Goal: Information Seeking & Learning: Check status

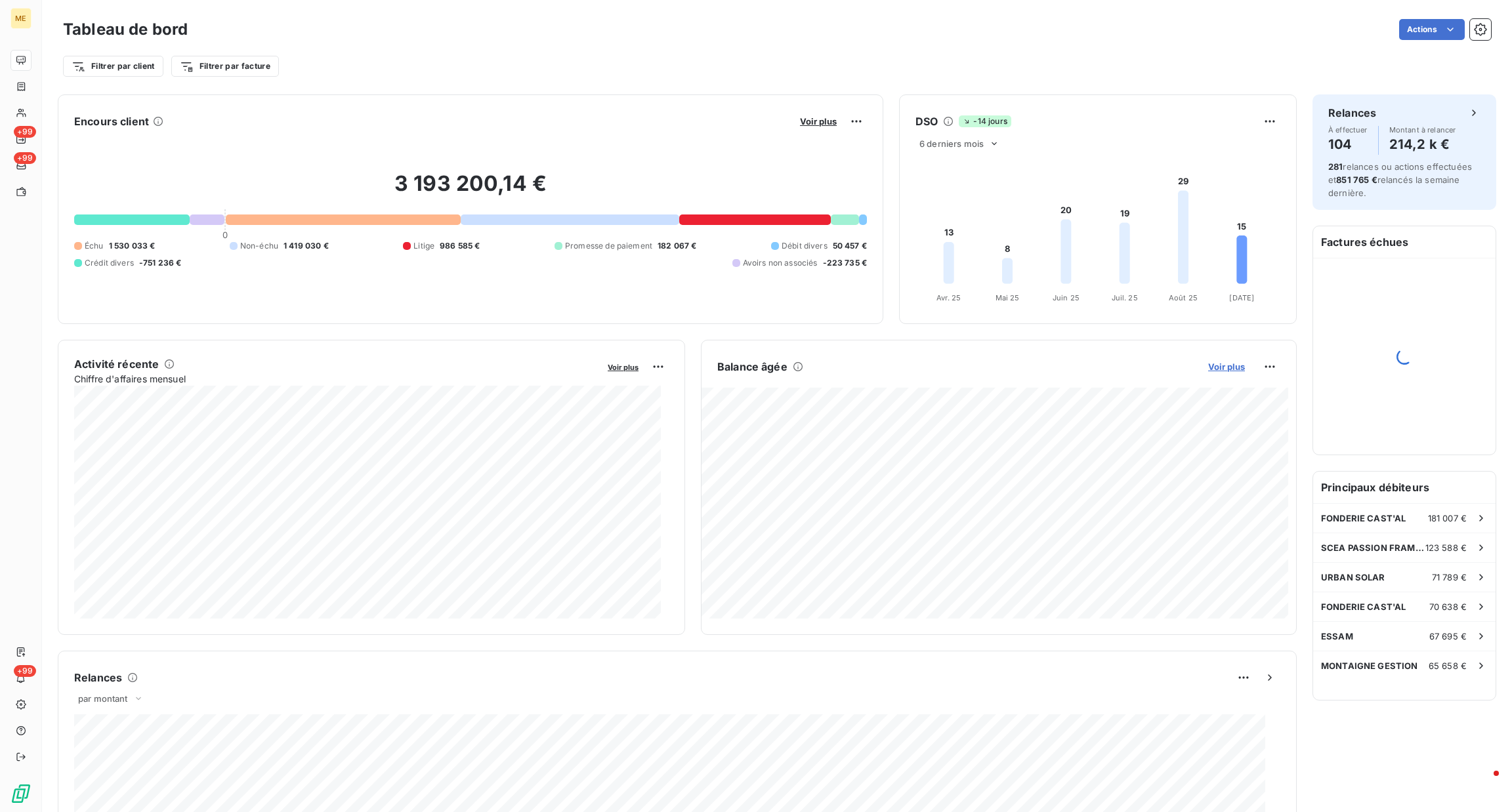
click at [1208, 369] on span "Voir plus" at bounding box center [1226, 367] width 37 height 10
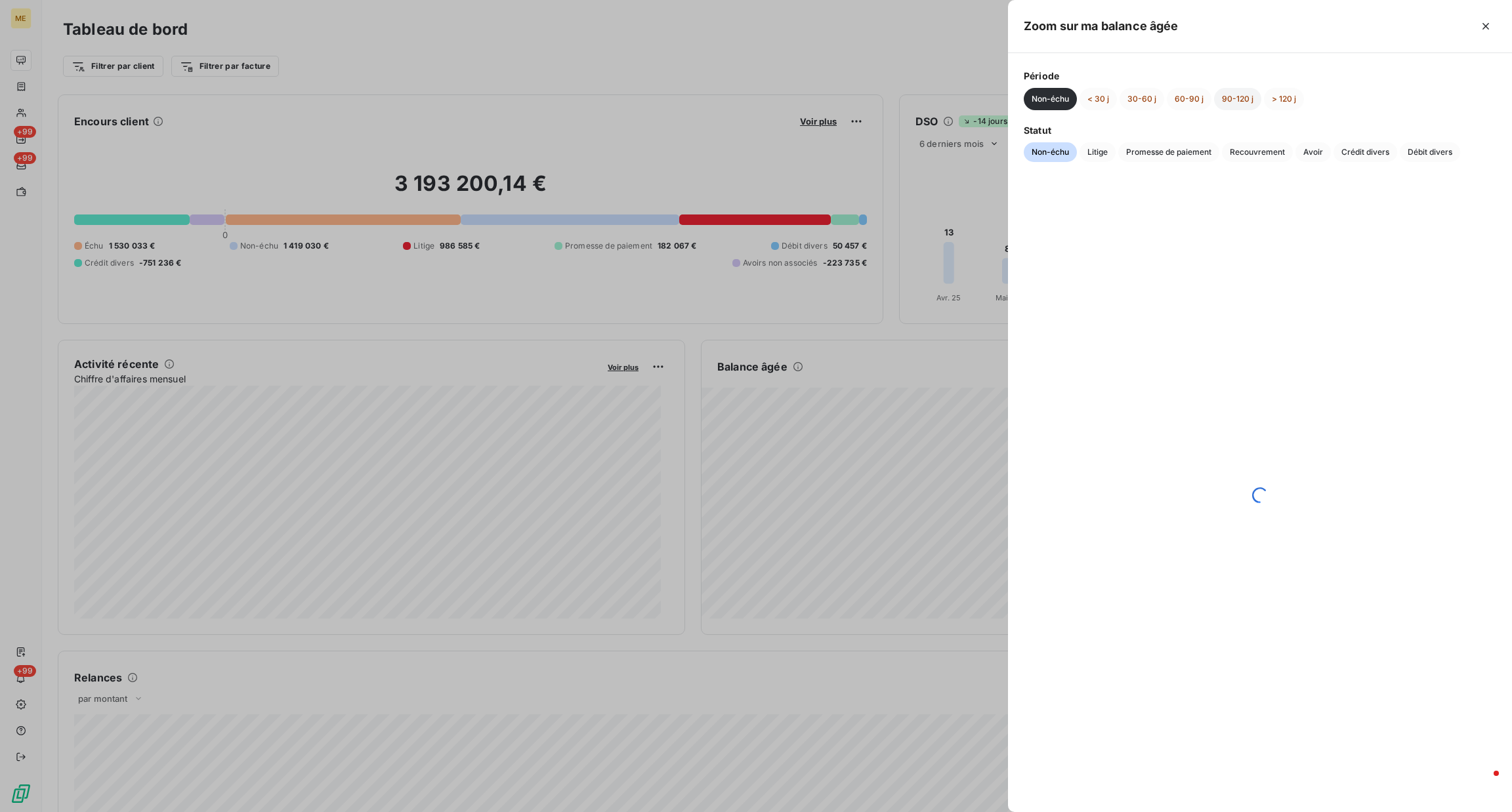
click at [1214, 105] on button "90-120 j" at bounding box center [1236, 99] width 47 height 22
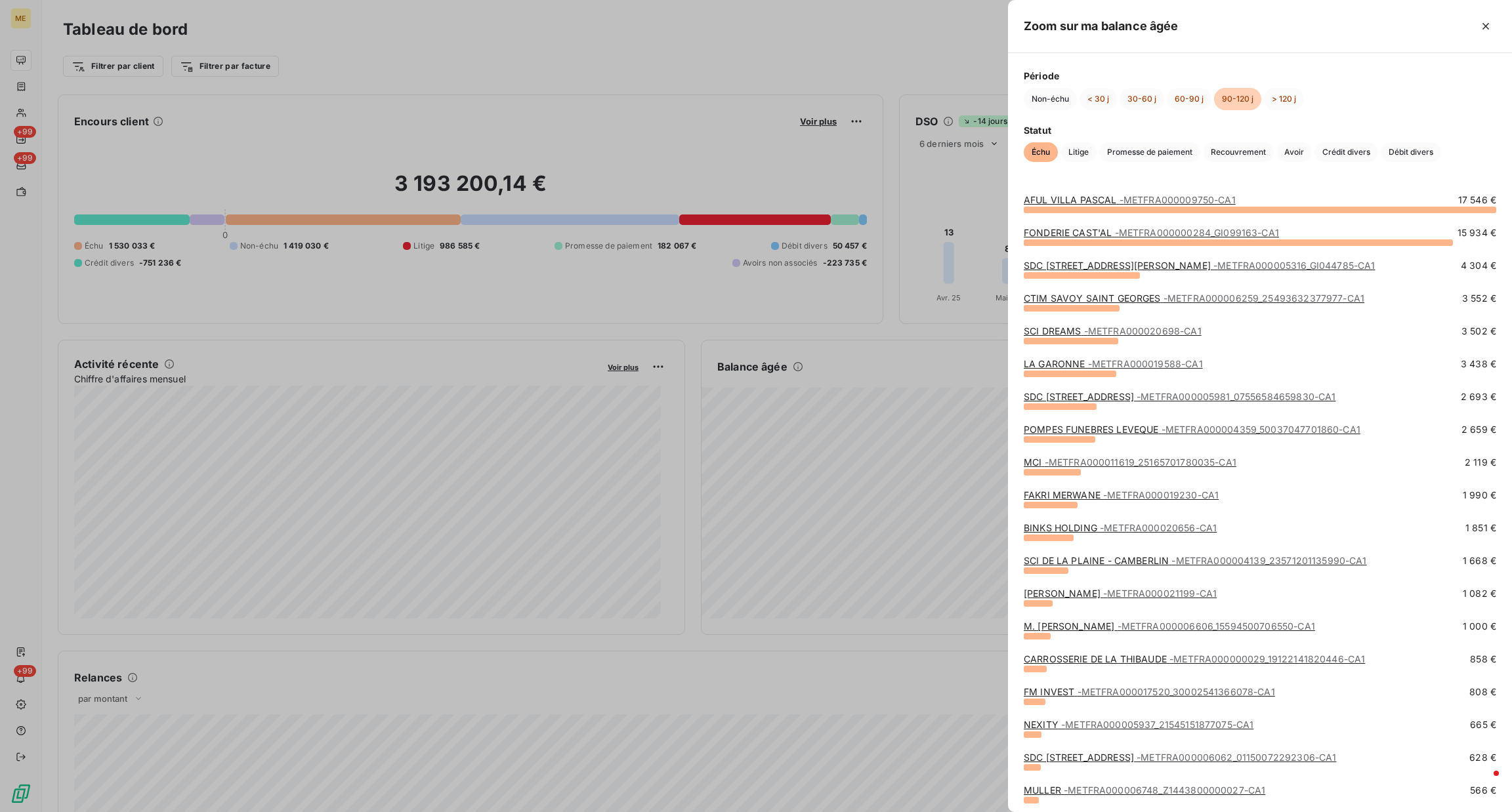
click at [1170, 293] on span "- METFRA000006259_25493632377977-CA1" at bounding box center [1263, 299] width 201 height 11
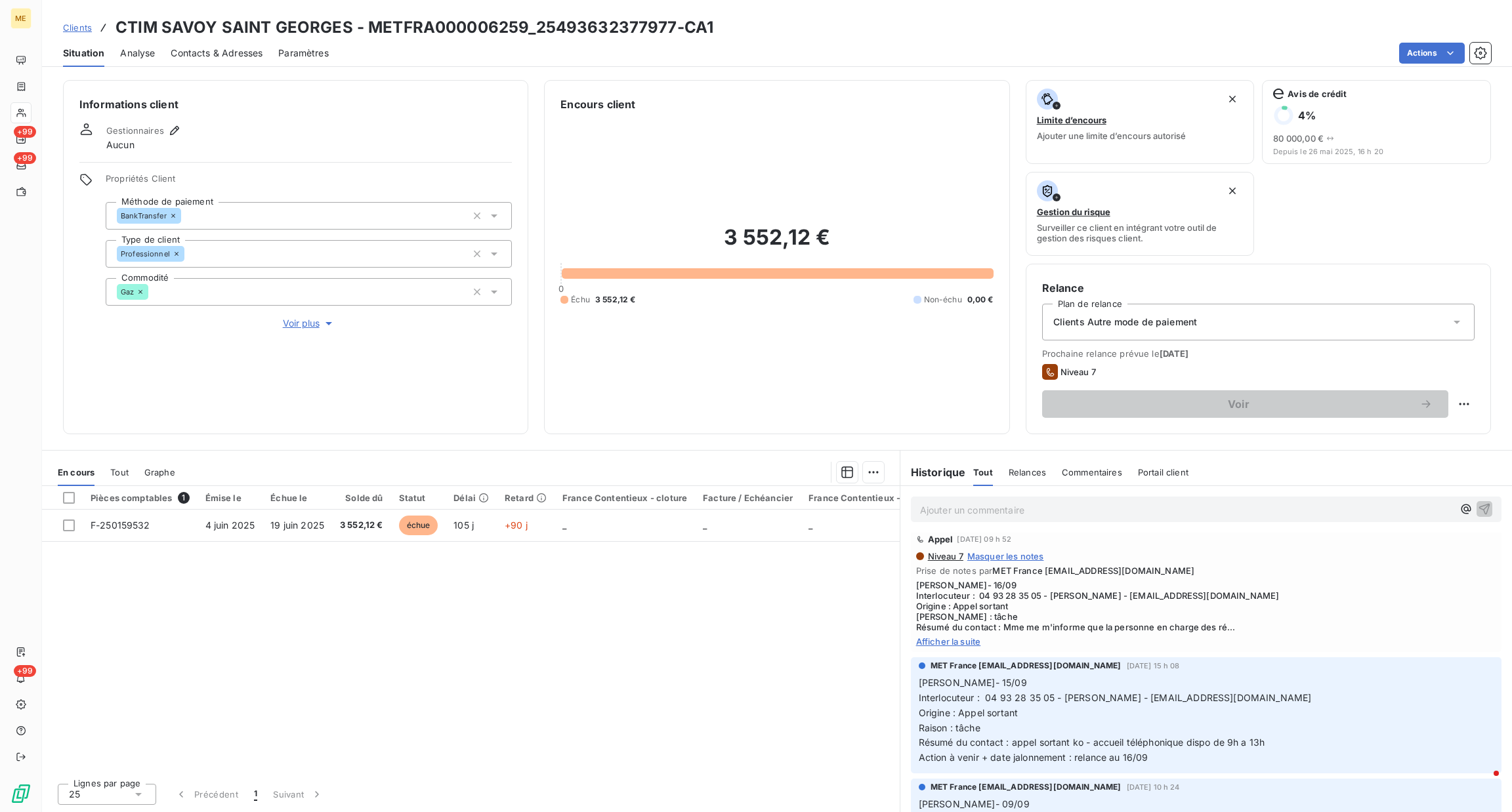
scroll to position [6, 0]
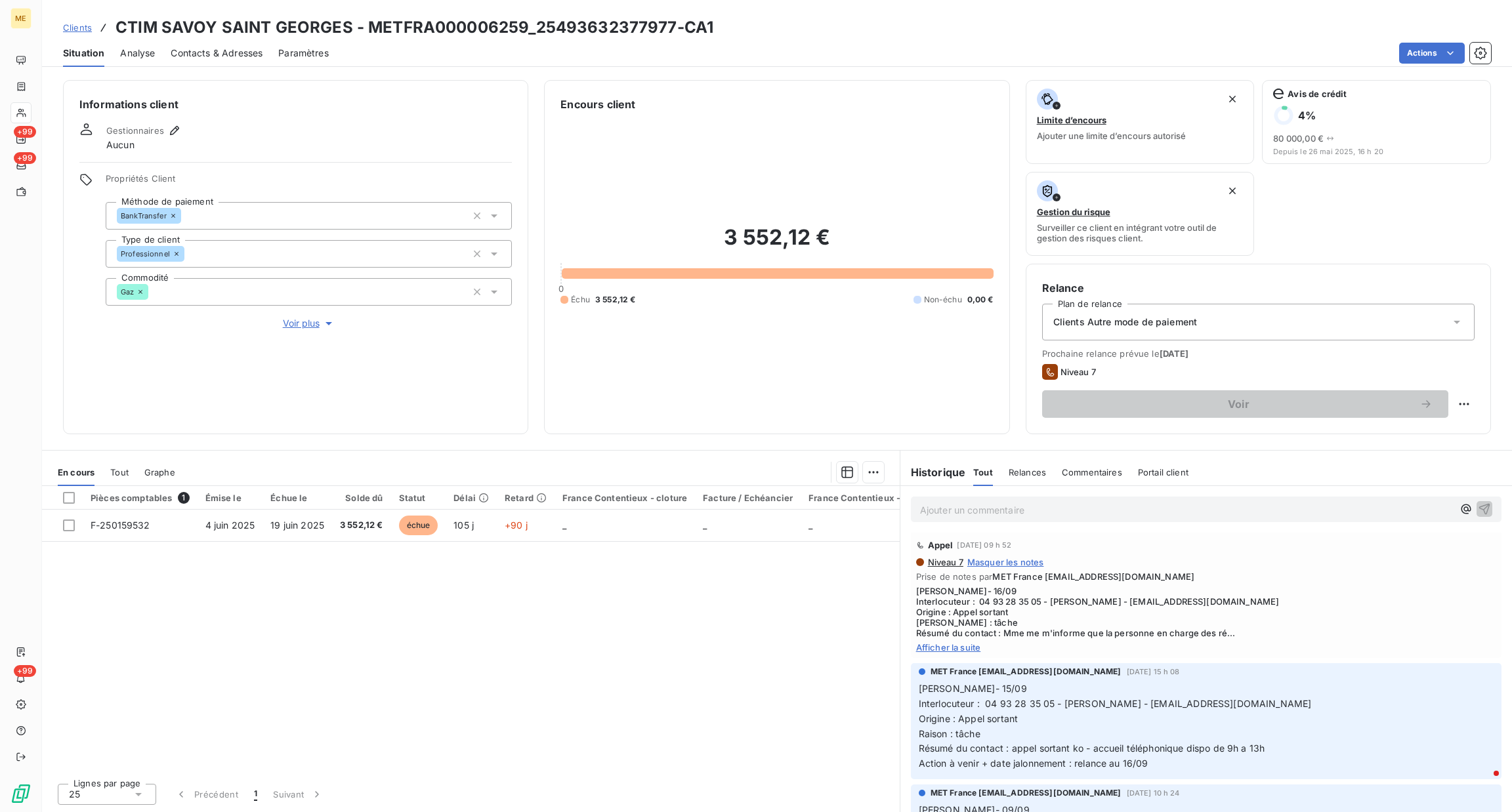
click at [976, 648] on span "Afficher la suite" at bounding box center [1205, 647] width 580 height 10
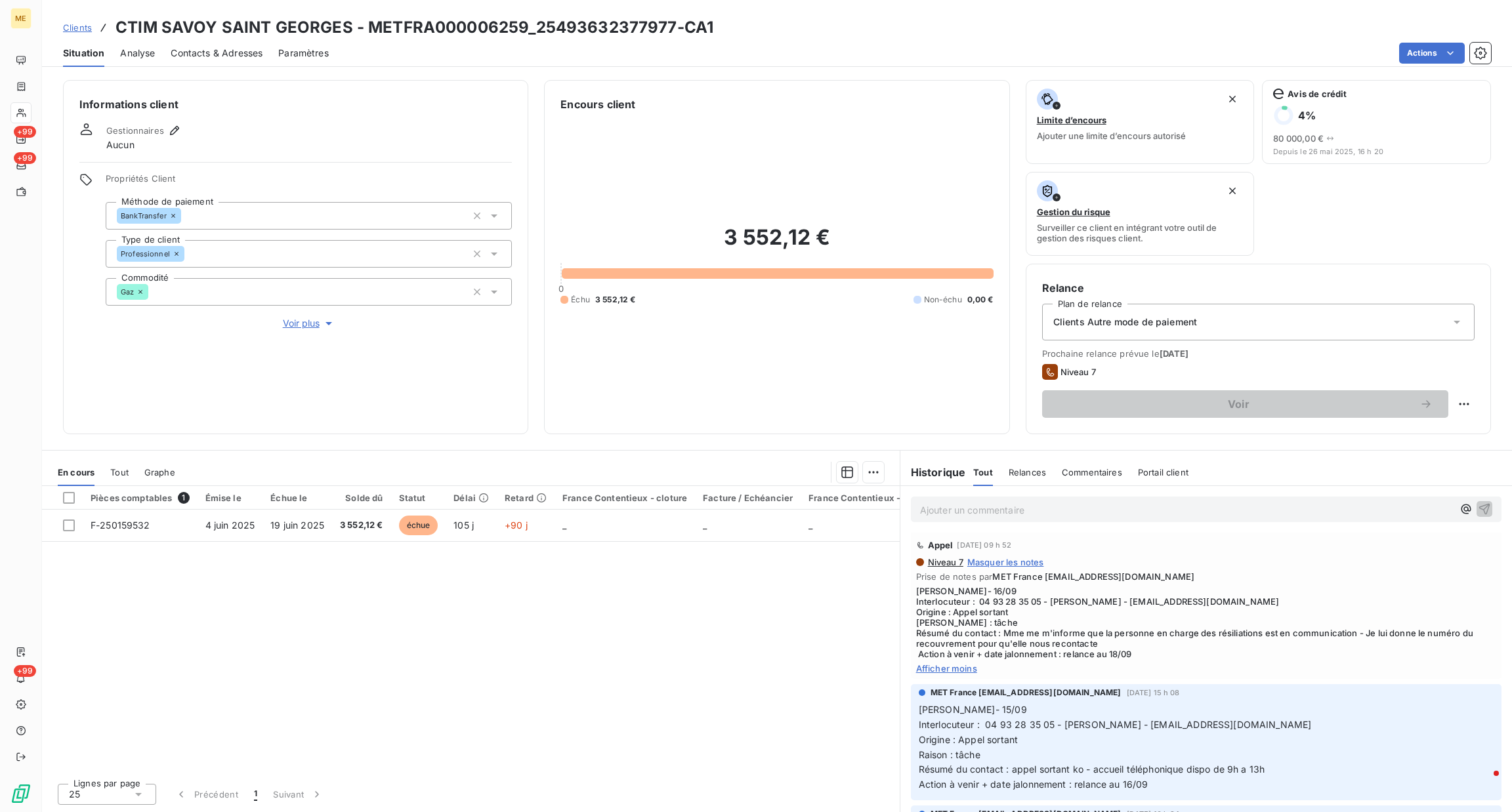
click at [302, 322] on span "Voir plus" at bounding box center [309, 323] width 52 height 13
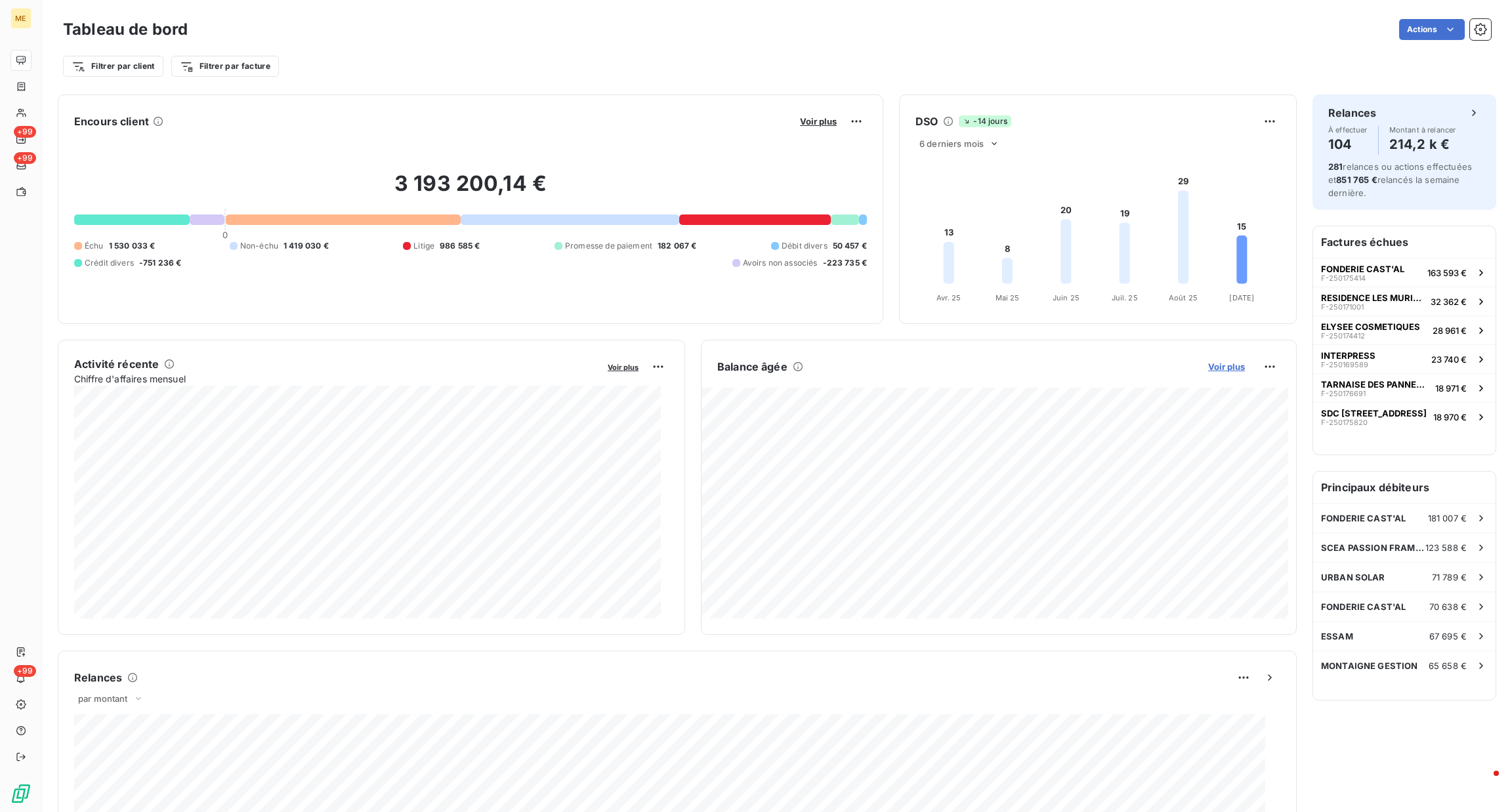
click at [1223, 366] on span "Voir plus" at bounding box center [1226, 367] width 37 height 10
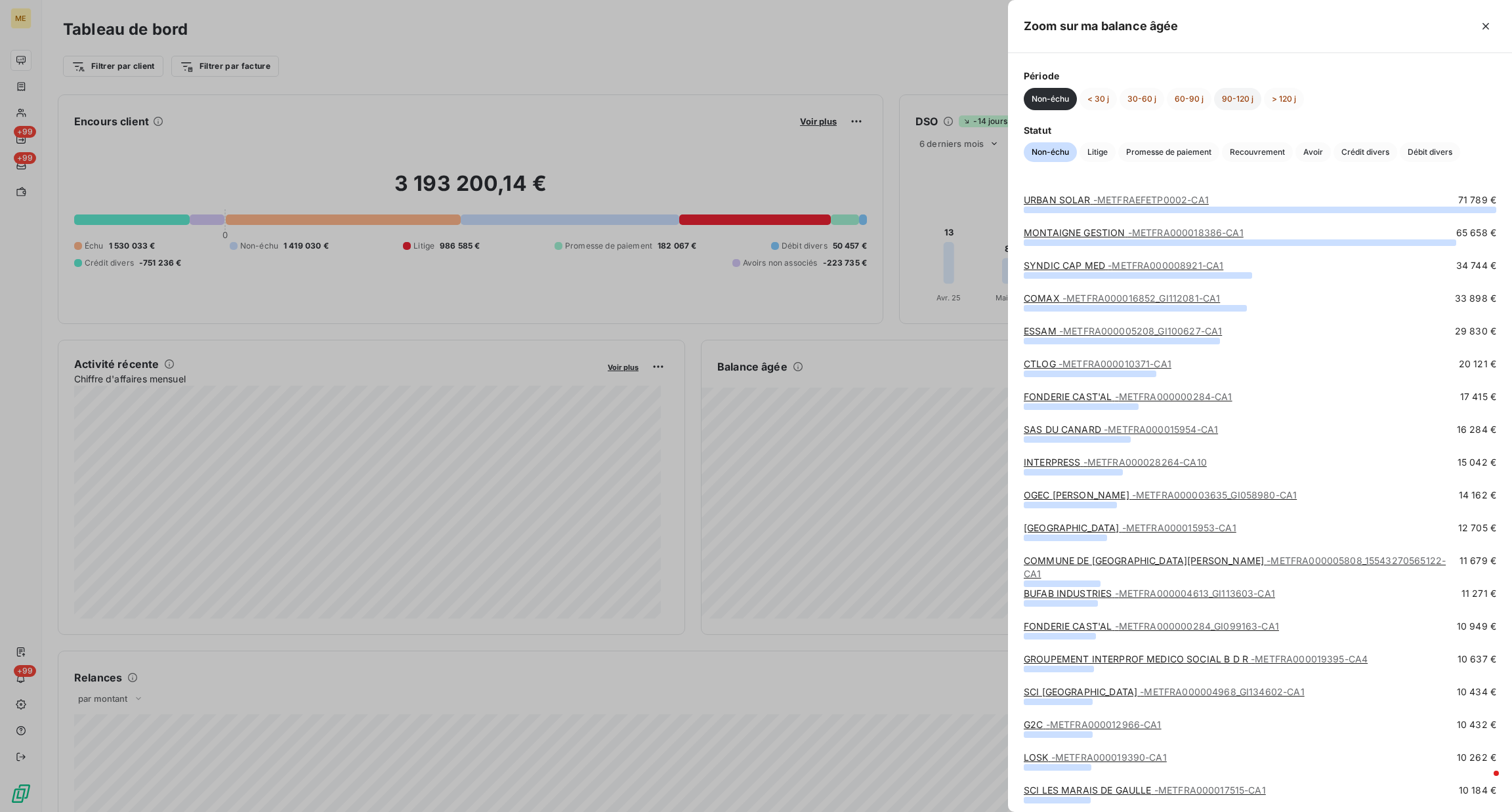
click at [1222, 107] on button "90-120 j" at bounding box center [1236, 99] width 47 height 22
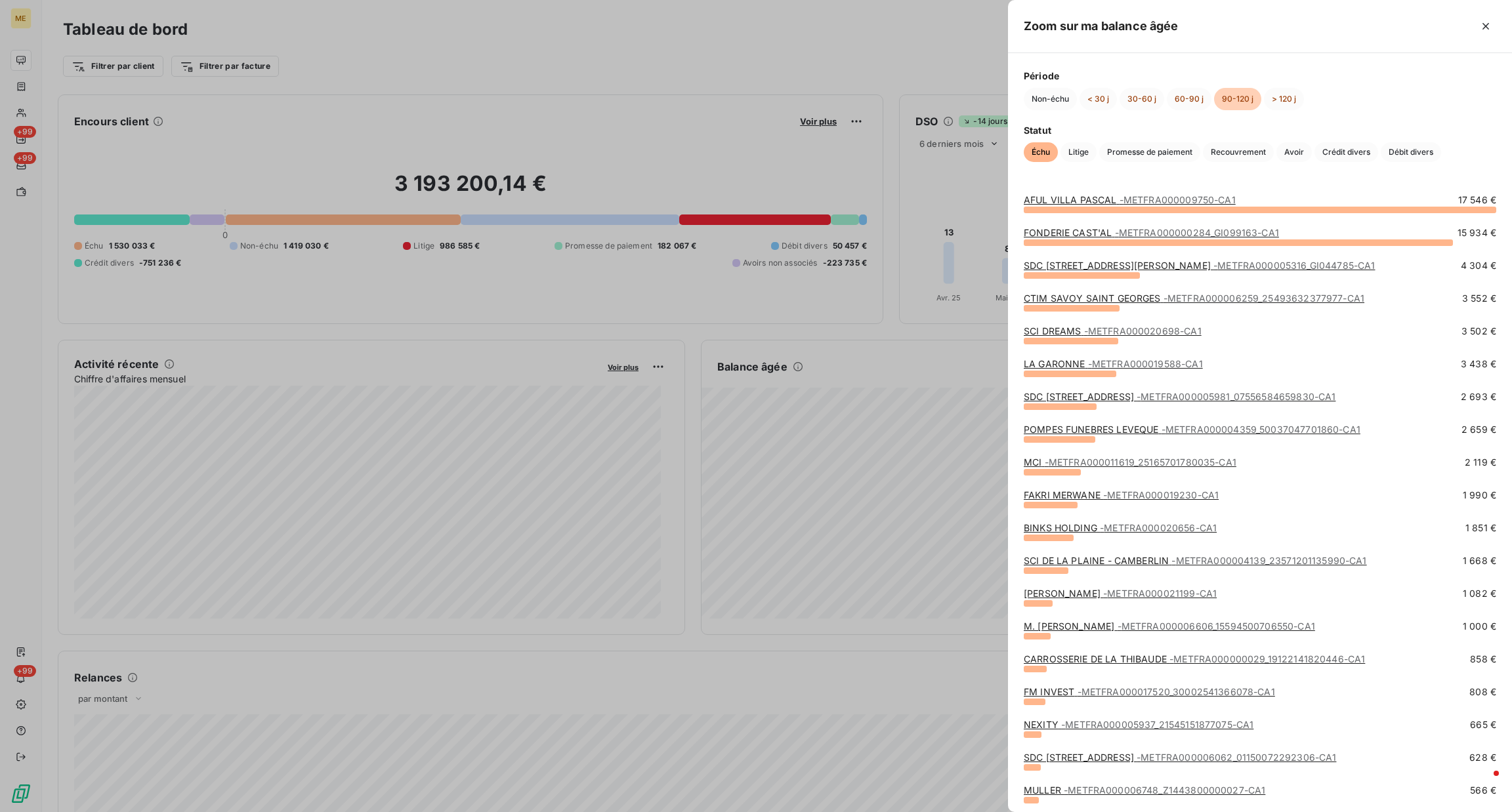
click at [1156, 332] on span "- METFRA000020698-CA1" at bounding box center [1143, 331] width 118 height 11
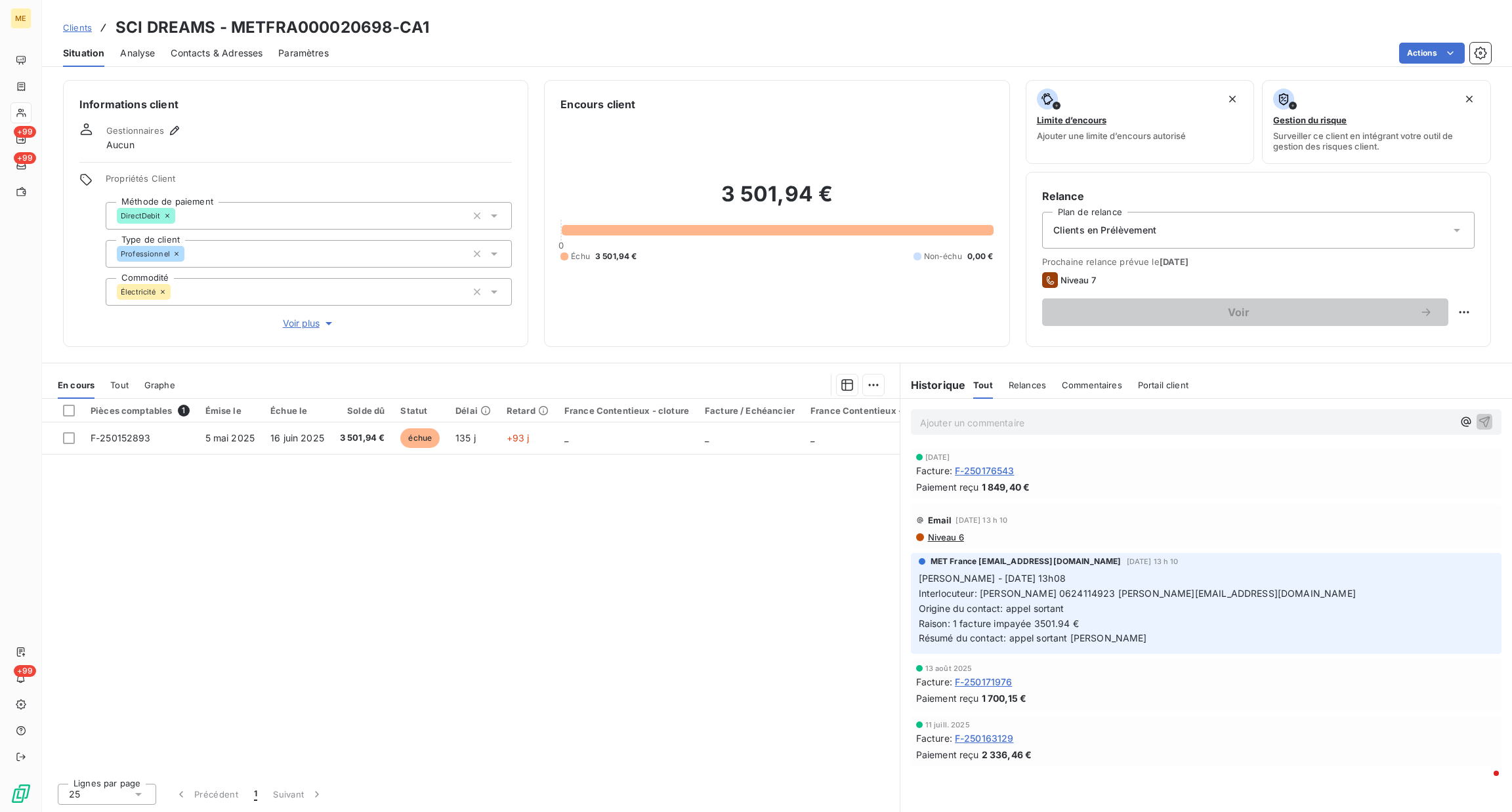
click at [1131, 417] on p "Ajouter un commentaire ﻿" at bounding box center [1186, 423] width 533 height 17
click at [1490, 421] on icon "button" at bounding box center [1484, 422] width 13 height 13
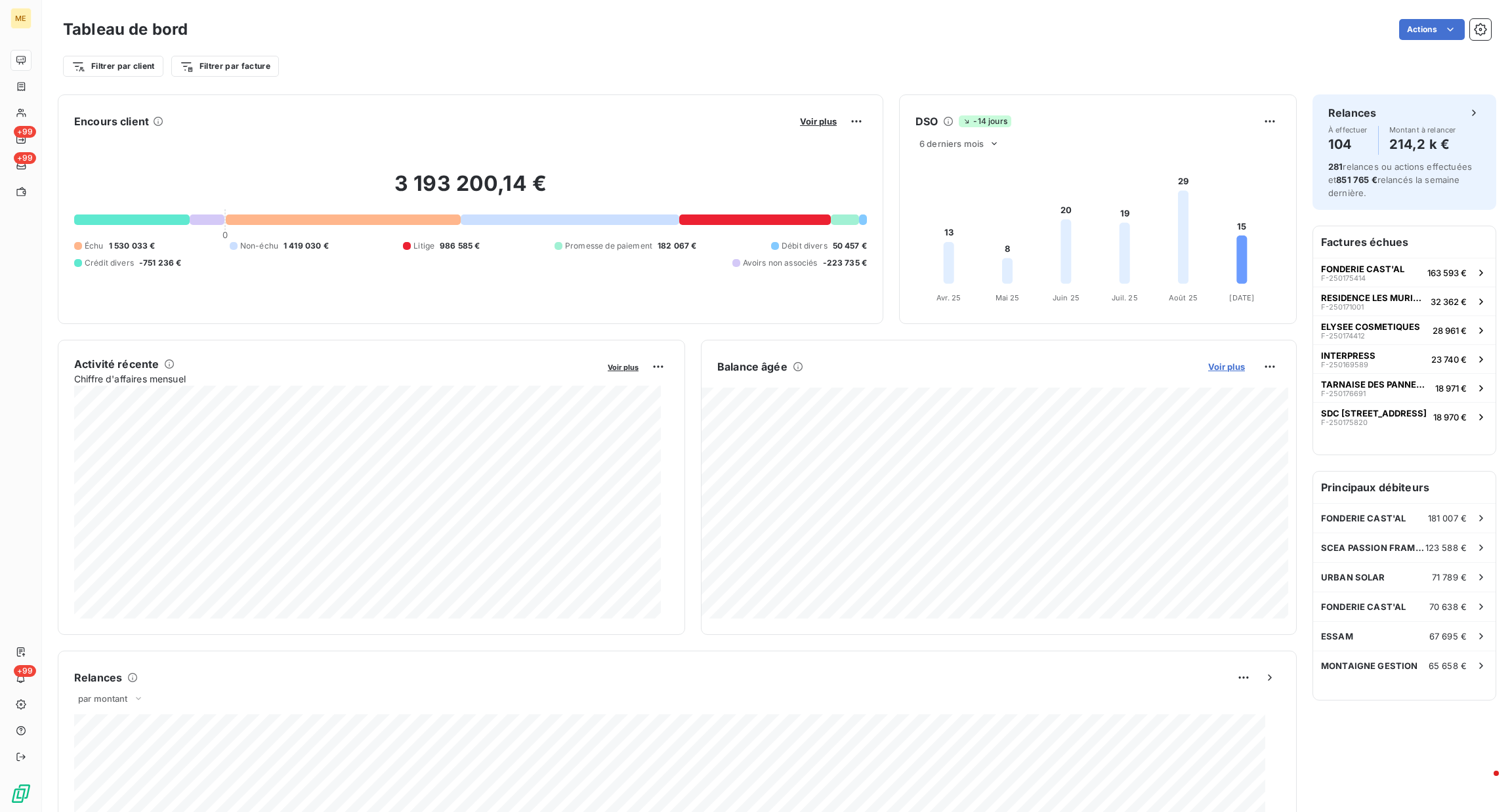
click at [1209, 364] on span "Voir plus" at bounding box center [1226, 367] width 37 height 10
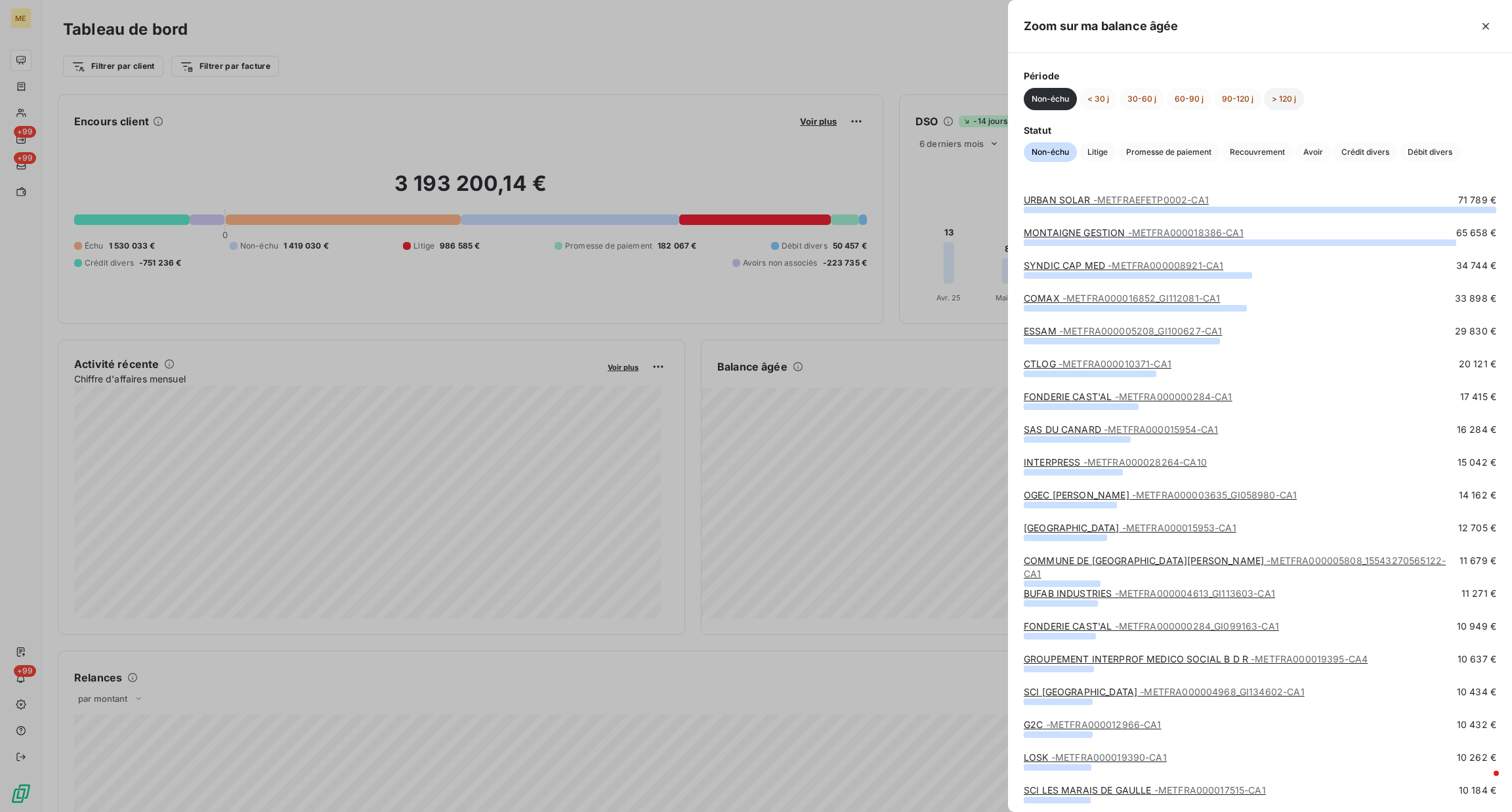
click at [1269, 88] on button "> 120 j" at bounding box center [1284, 99] width 40 height 22
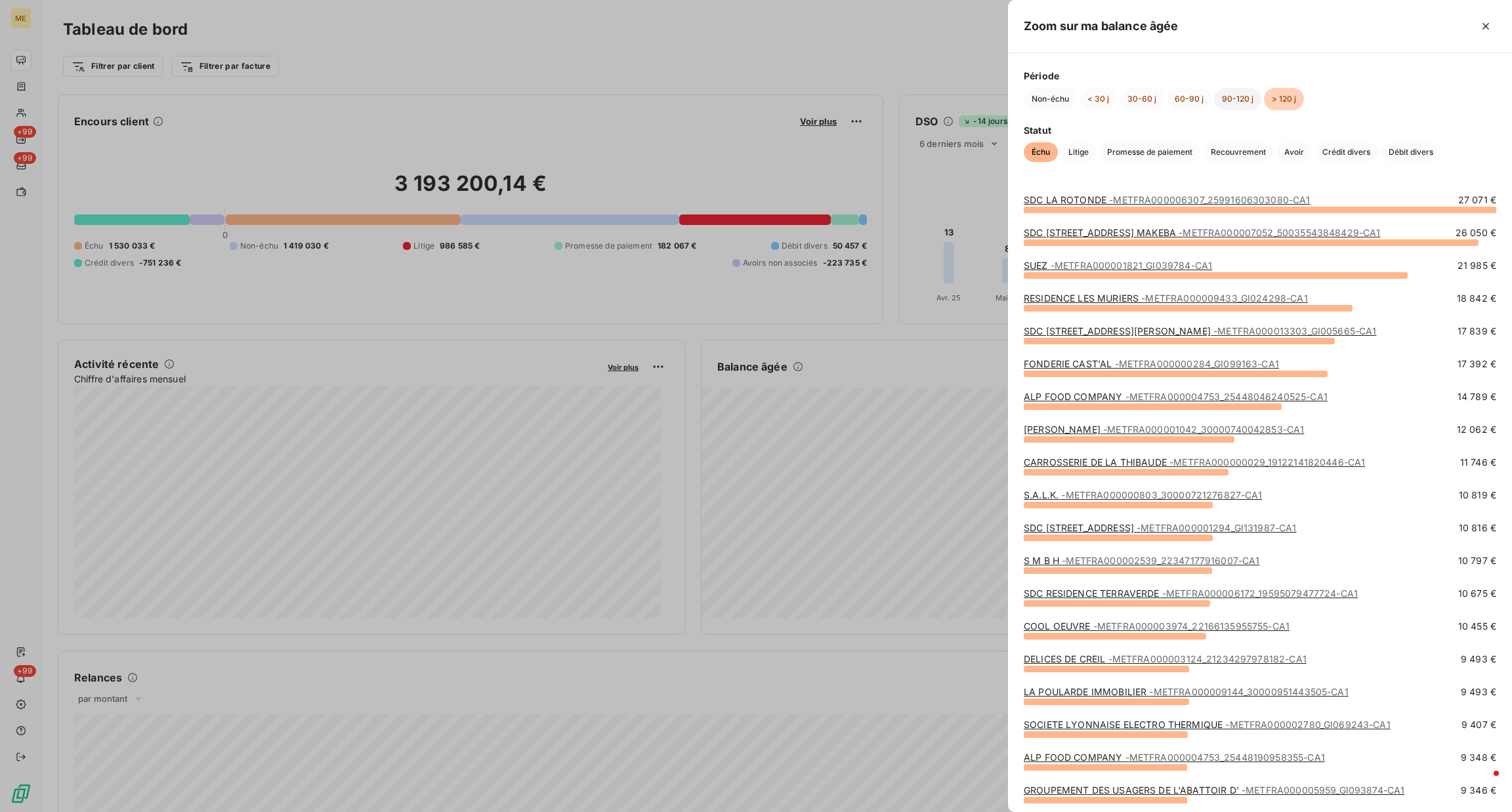
click at [1247, 95] on button "90-120 j" at bounding box center [1236, 99] width 47 height 22
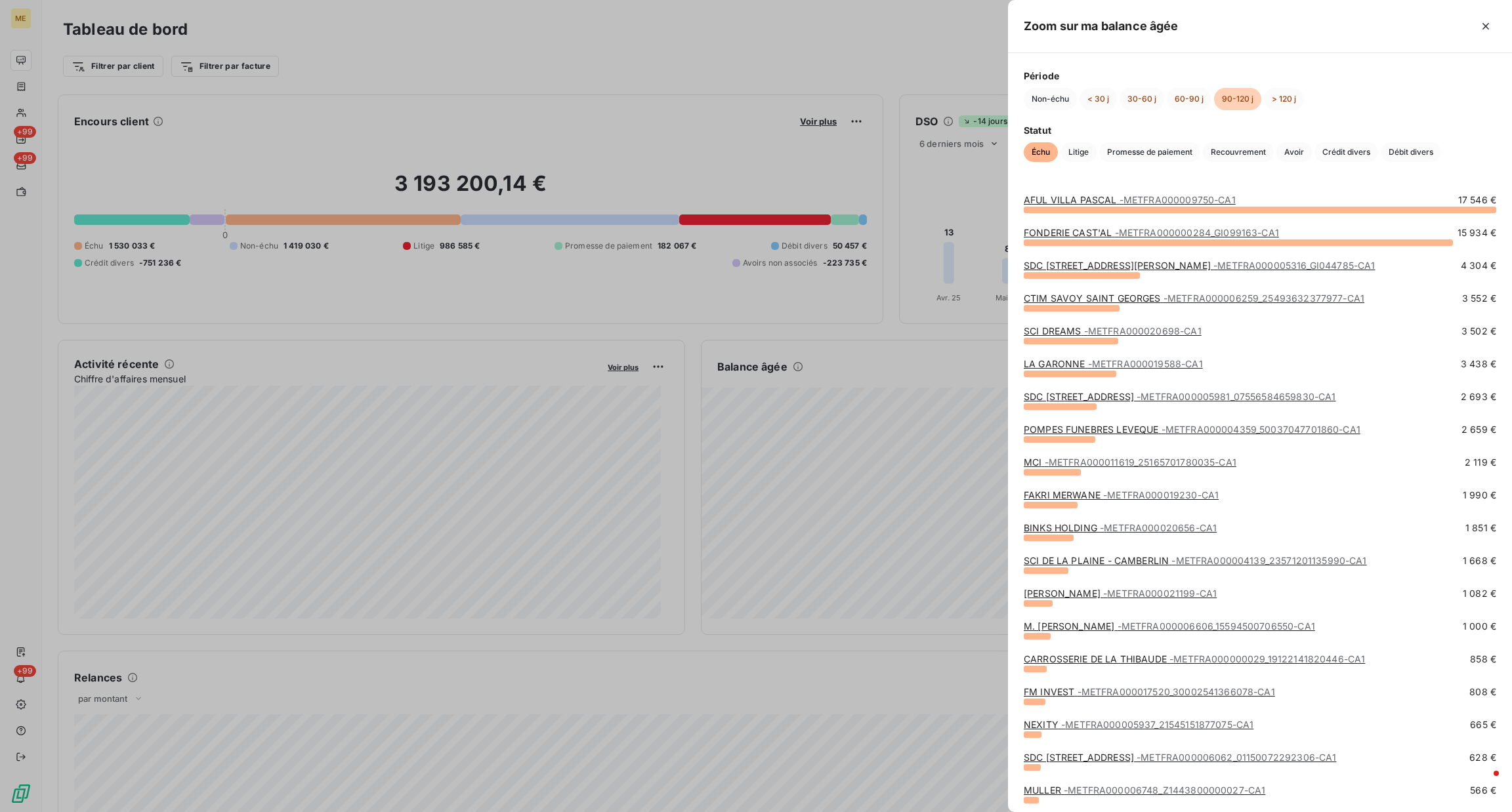
click at [1206, 437] on div "POMPES FUNEBRES LEVEQUE - METFRA000004359_50037047701860-CA1 2 659 €" at bounding box center [1259, 433] width 472 height 19
click at [1218, 427] on span "- METFRA000004359_50037047701860-CA1" at bounding box center [1260, 429] width 198 height 11
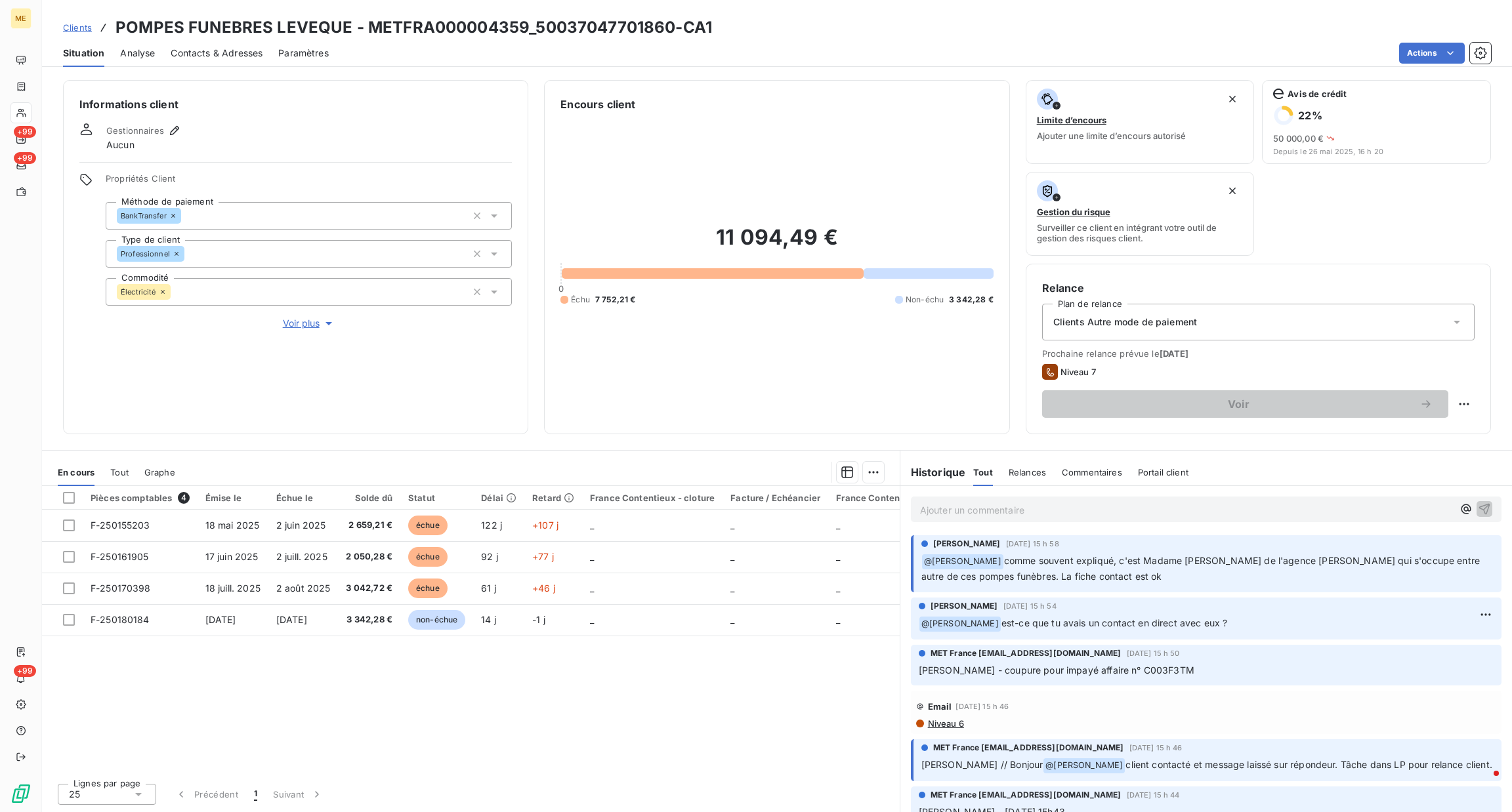
click at [1195, 507] on p "Ajouter un commentaire ﻿" at bounding box center [1186, 510] width 533 height 17
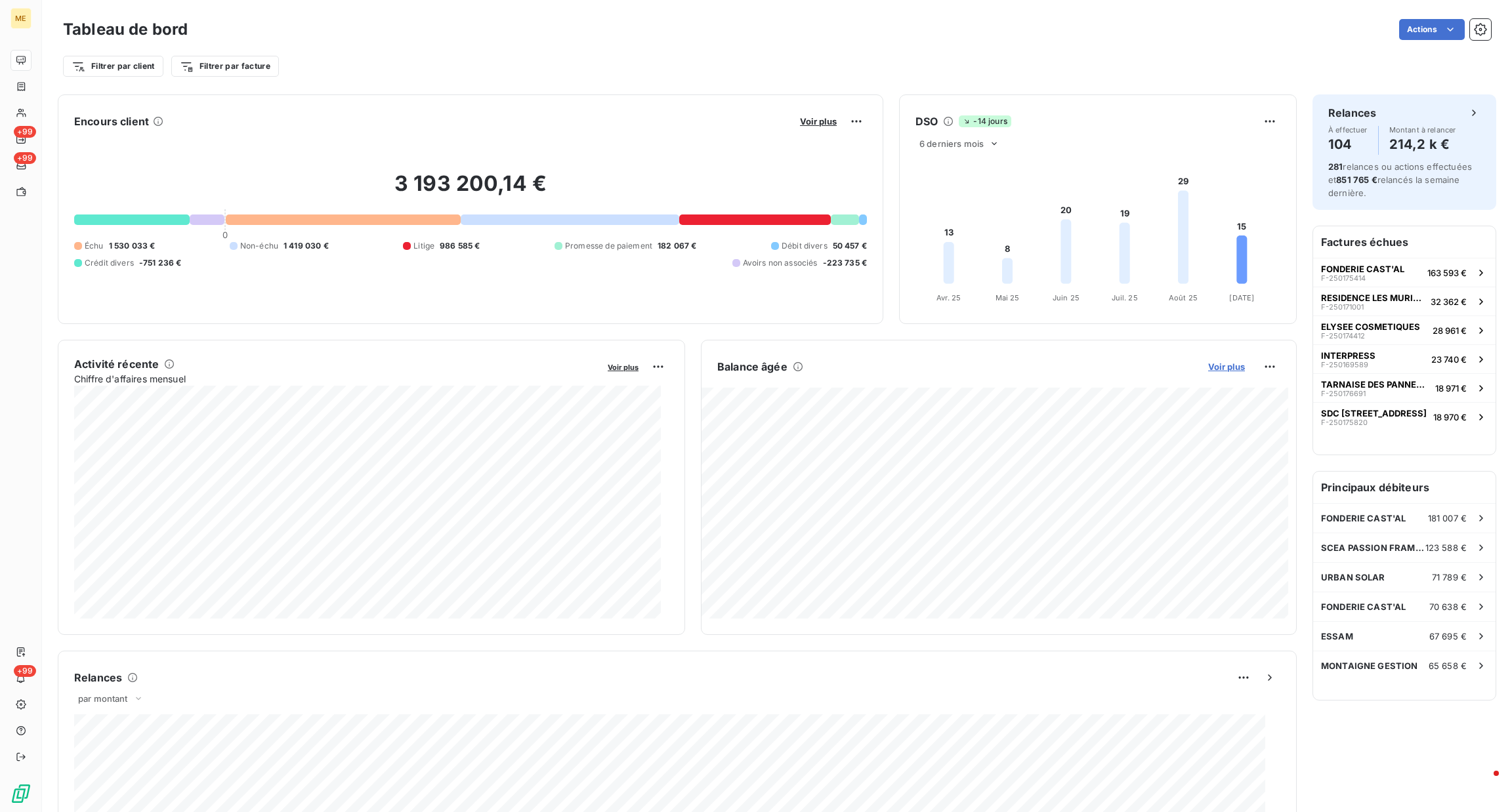
click at [1208, 367] on span "Voir plus" at bounding box center [1226, 367] width 37 height 10
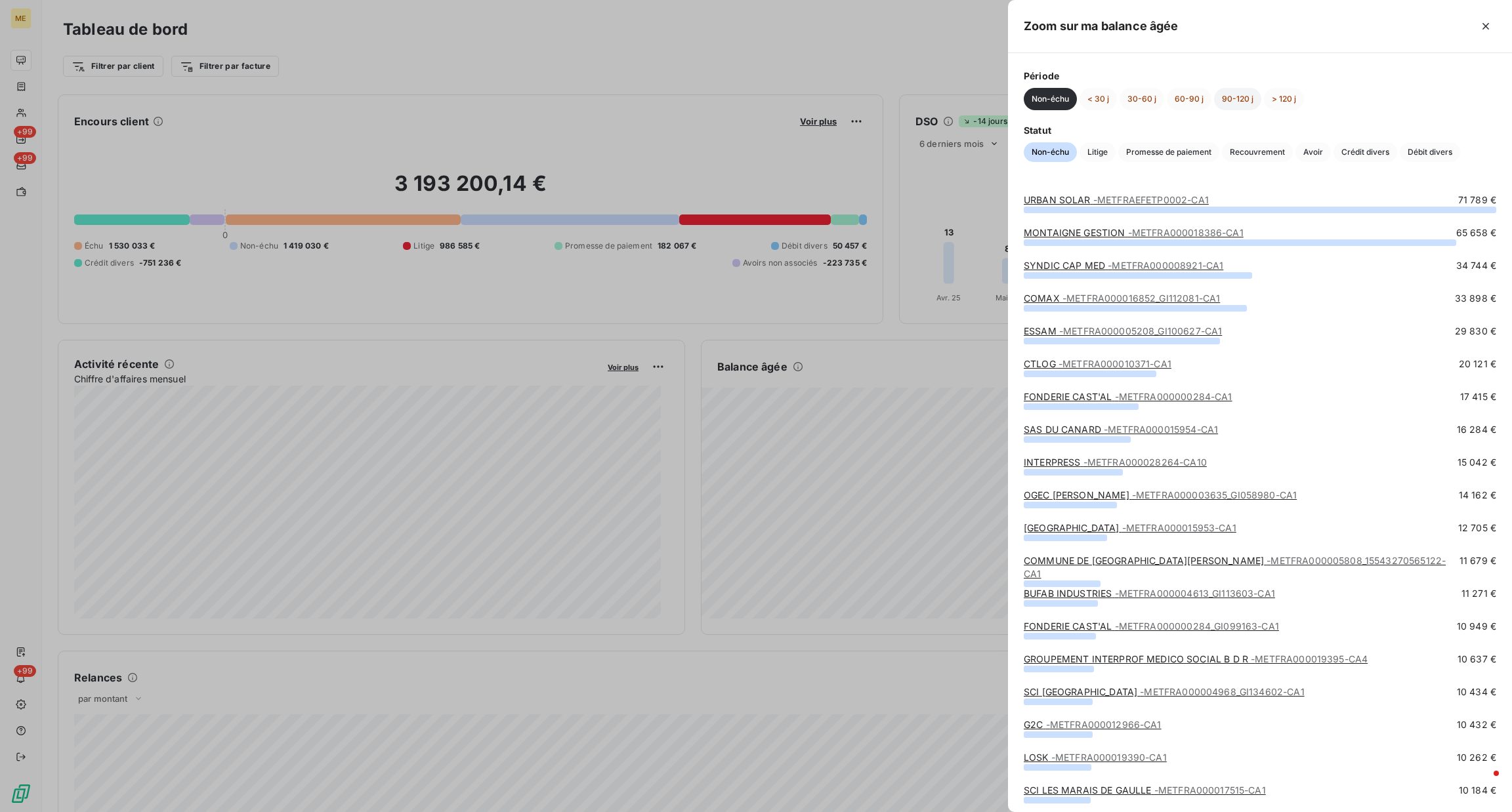
click at [1239, 96] on button "90-120 j" at bounding box center [1236, 99] width 47 height 22
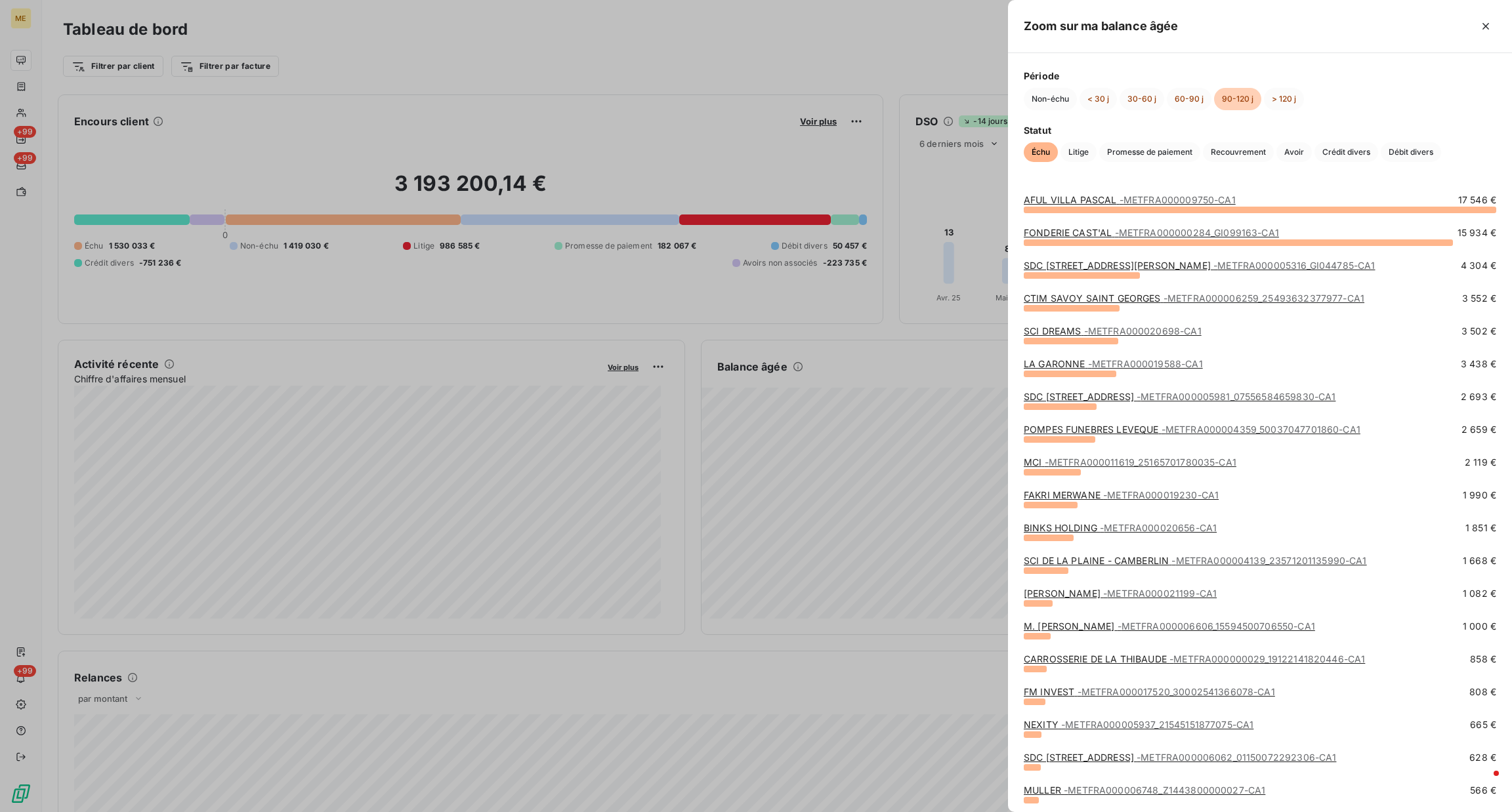
click at [1209, 460] on span "- METFRA000011619_25165701780035-CA1" at bounding box center [1140, 462] width 192 height 11
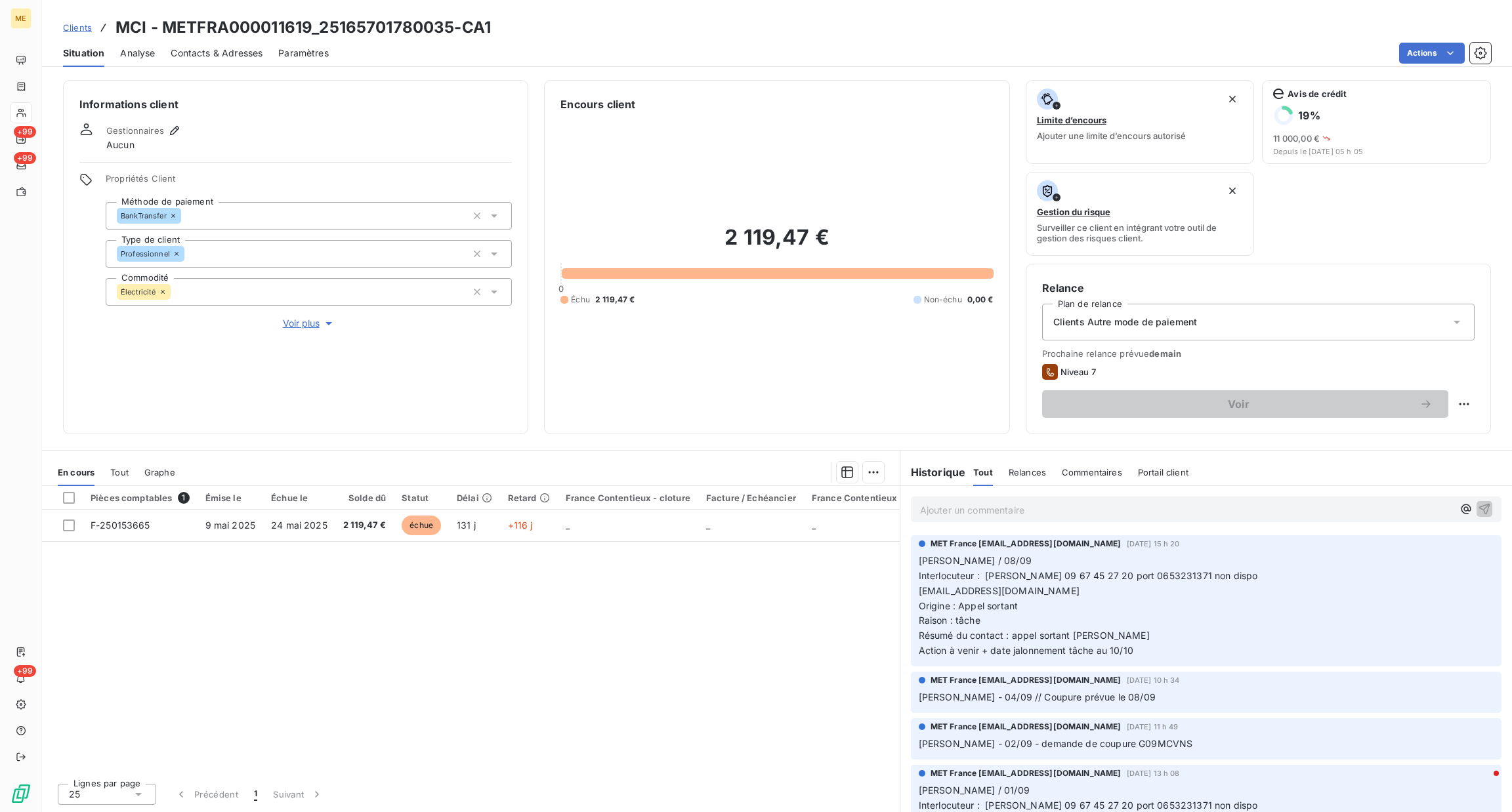
click at [1195, 500] on div "Ajouter un commentaire ﻿" at bounding box center [1205, 510] width 591 height 26
click at [1195, 509] on p "Ajouter un commentaire ﻿" at bounding box center [1186, 510] width 533 height 17
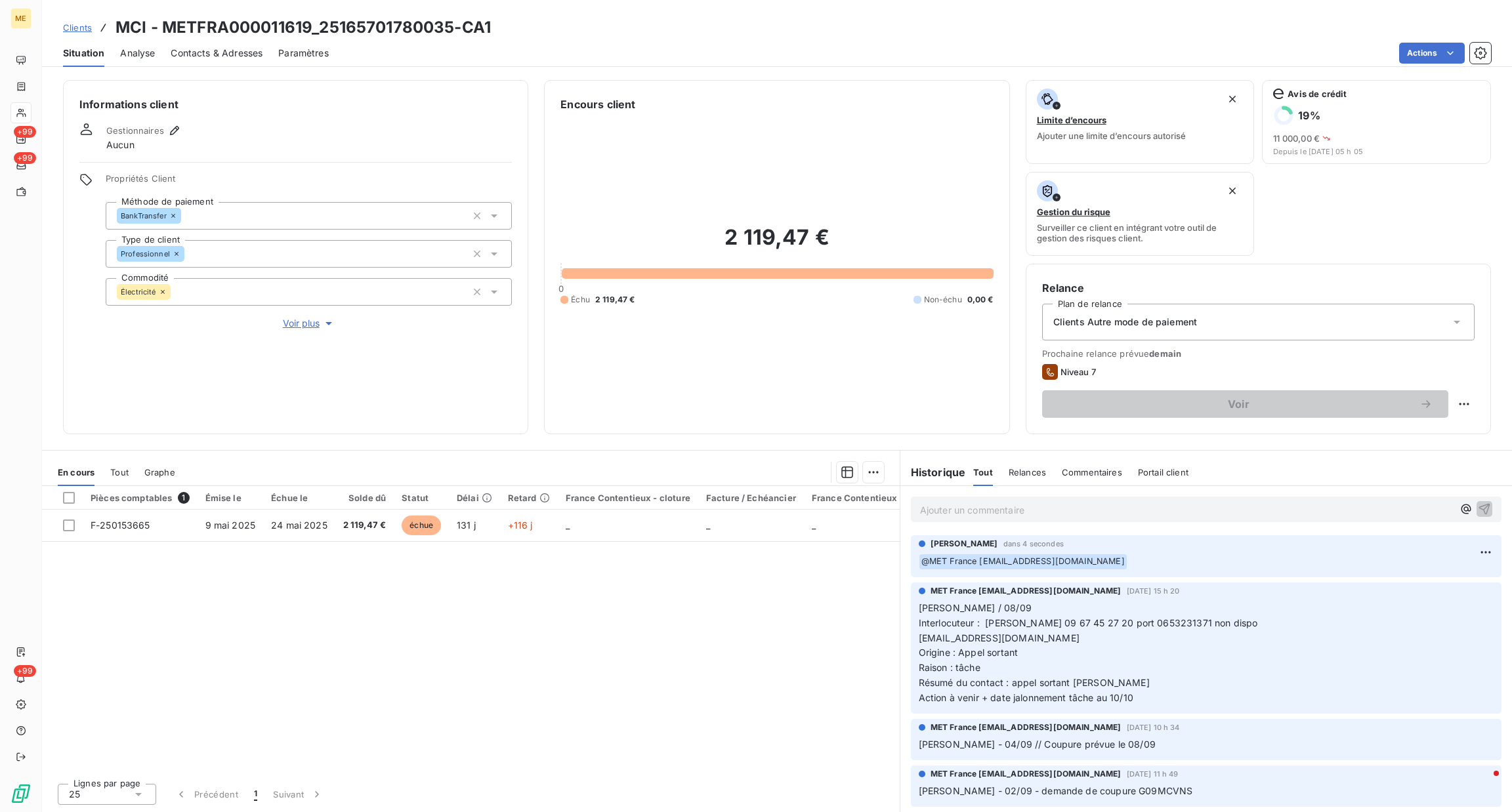
click at [301, 318] on span "Voir plus" at bounding box center [309, 323] width 52 height 13
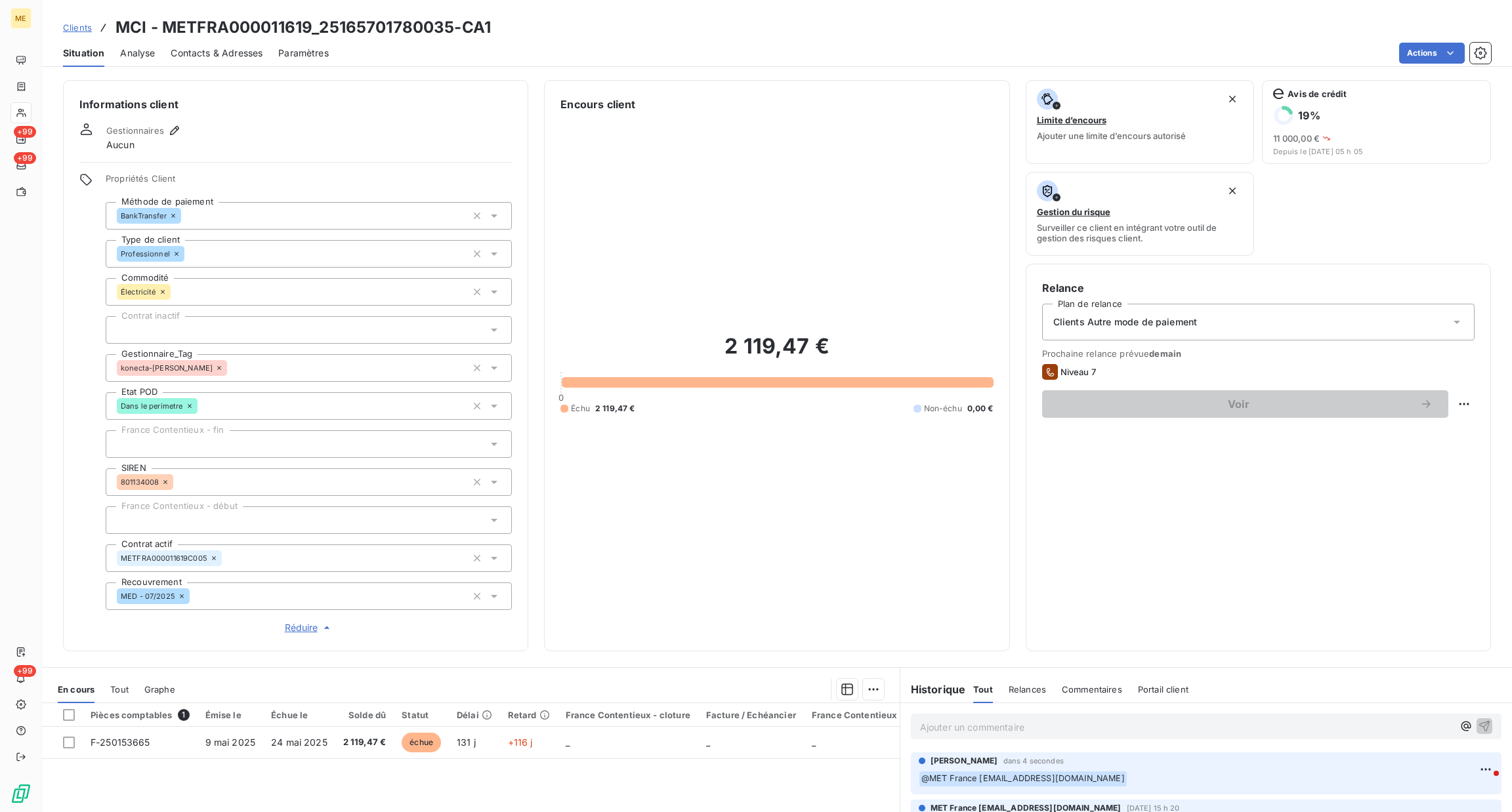
click at [118, 676] on div "Tout" at bounding box center [119, 690] width 18 height 28
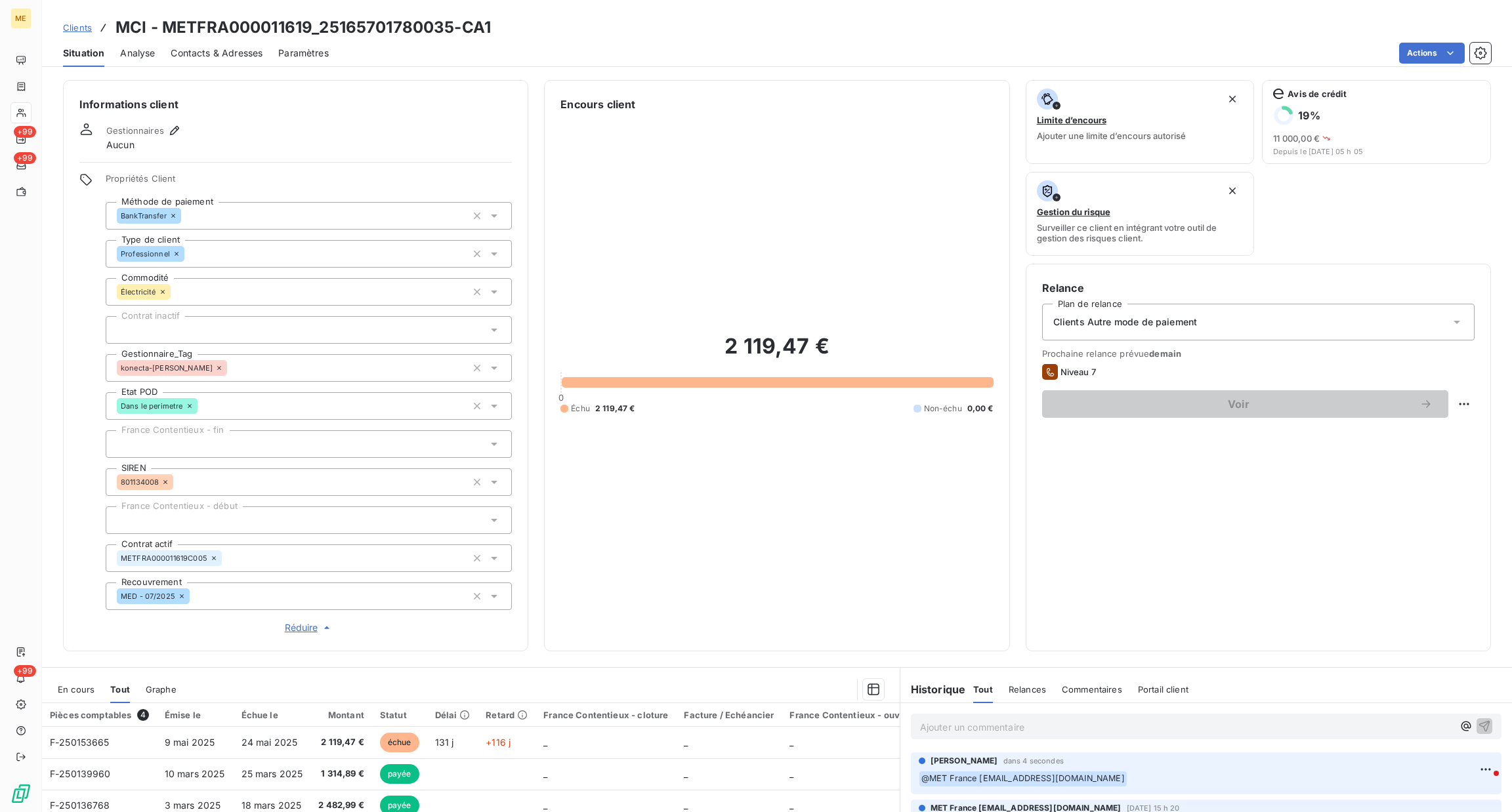
scroll to position [183, 0]
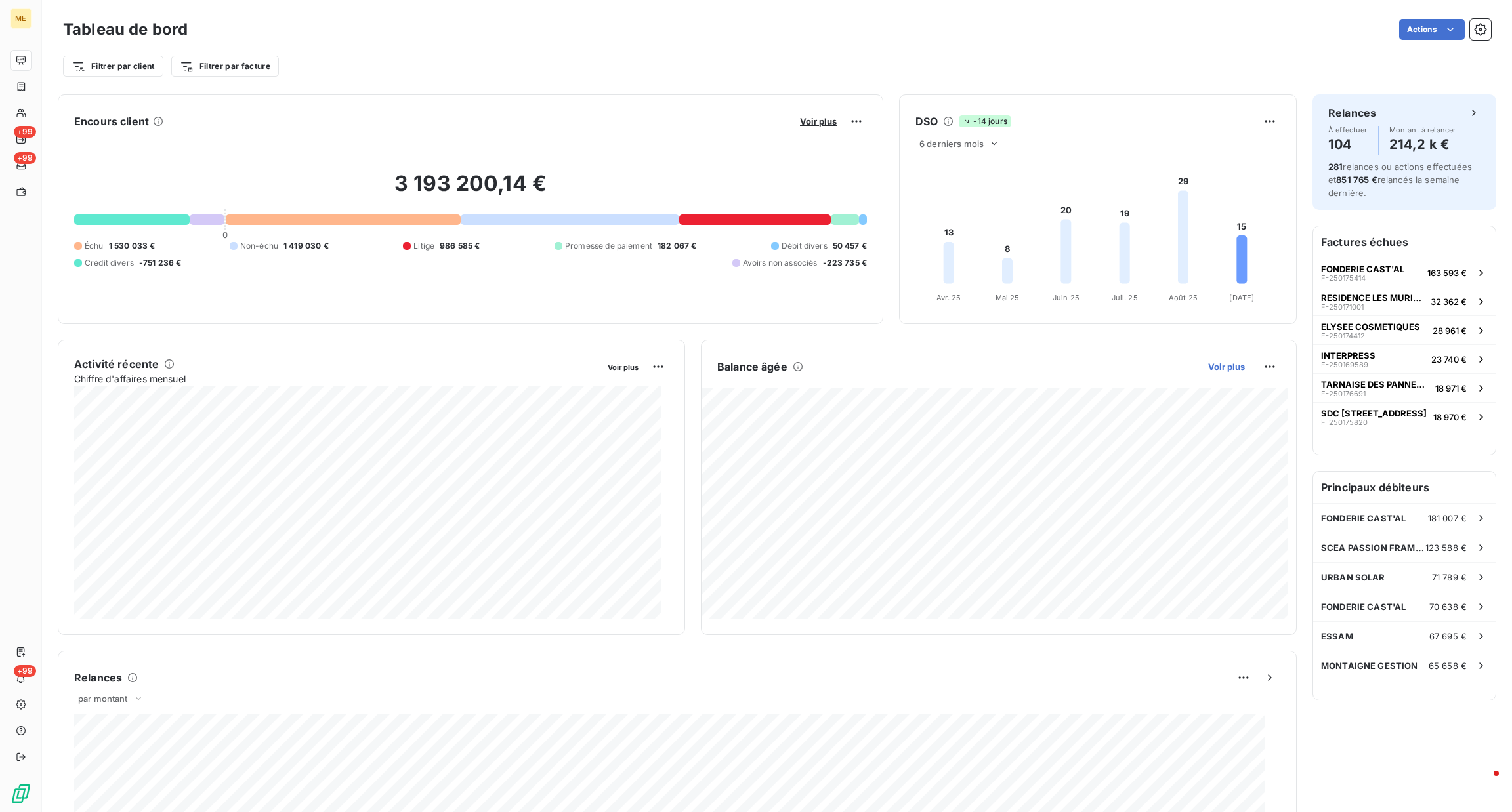
click at [1218, 371] on span "Voir plus" at bounding box center [1226, 367] width 37 height 10
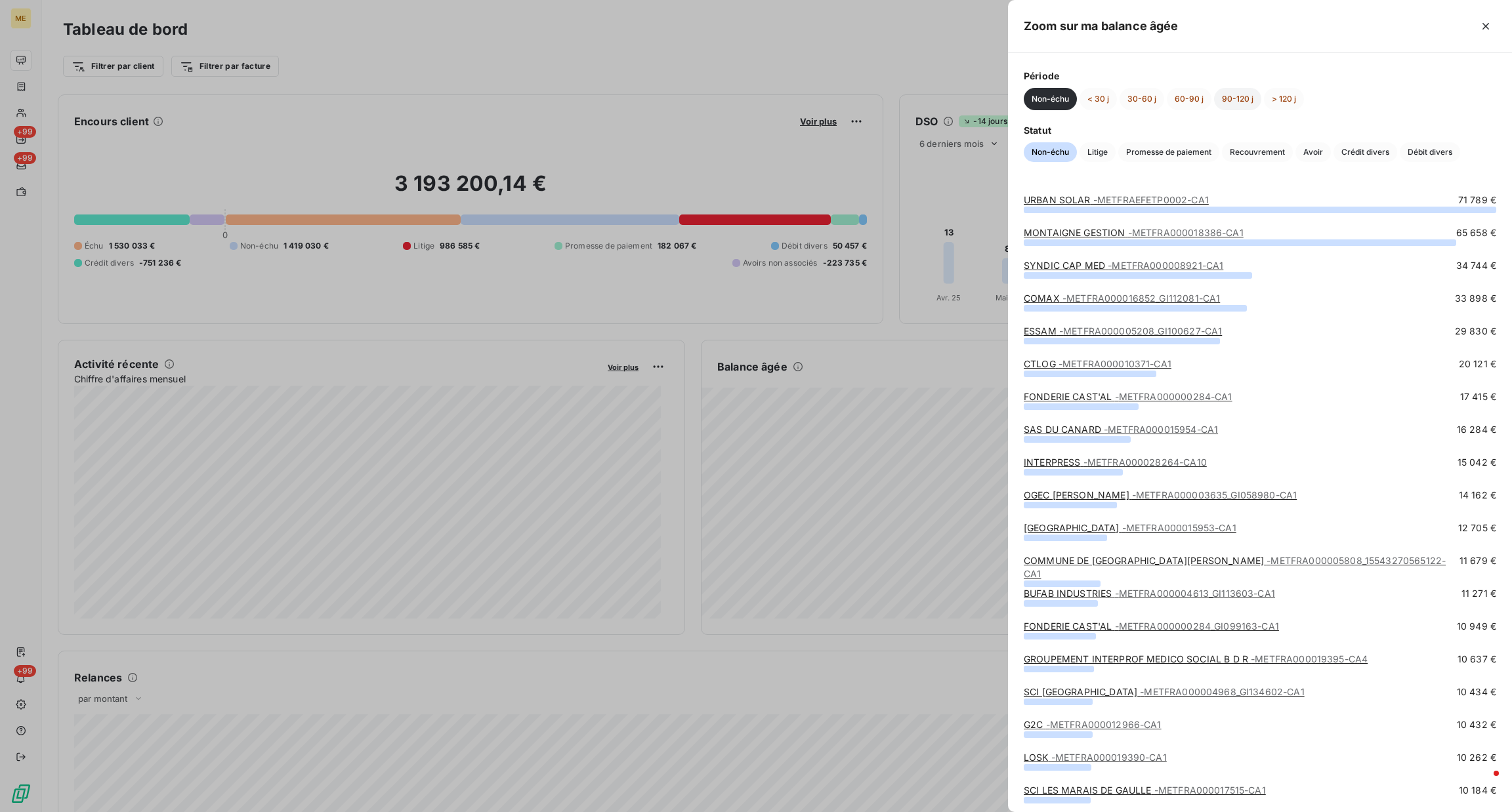
click at [1236, 105] on button "90-120 j" at bounding box center [1236, 99] width 47 height 22
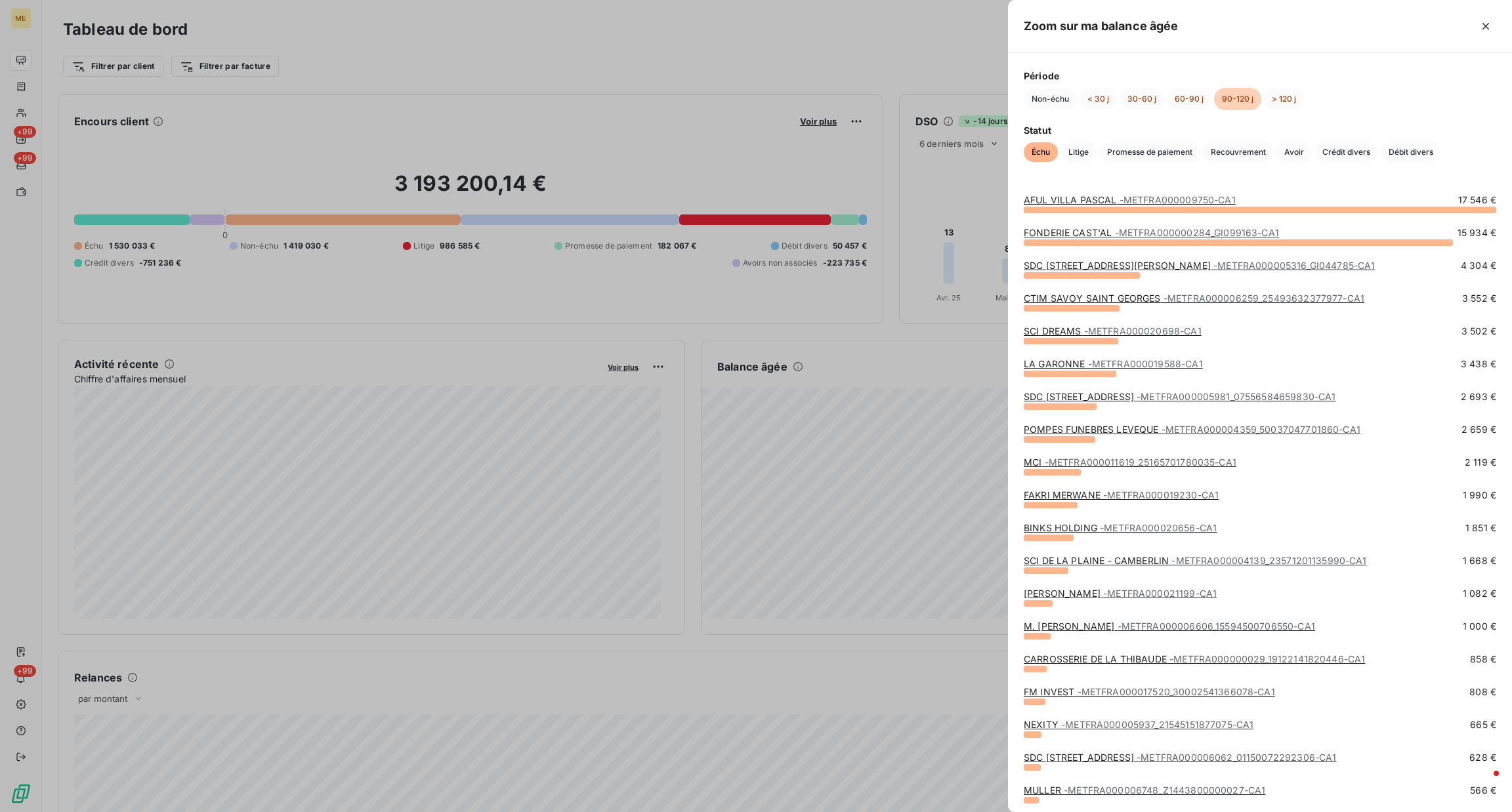
click at [1198, 527] on span "- METFRA000020656-CA1" at bounding box center [1157, 528] width 117 height 11
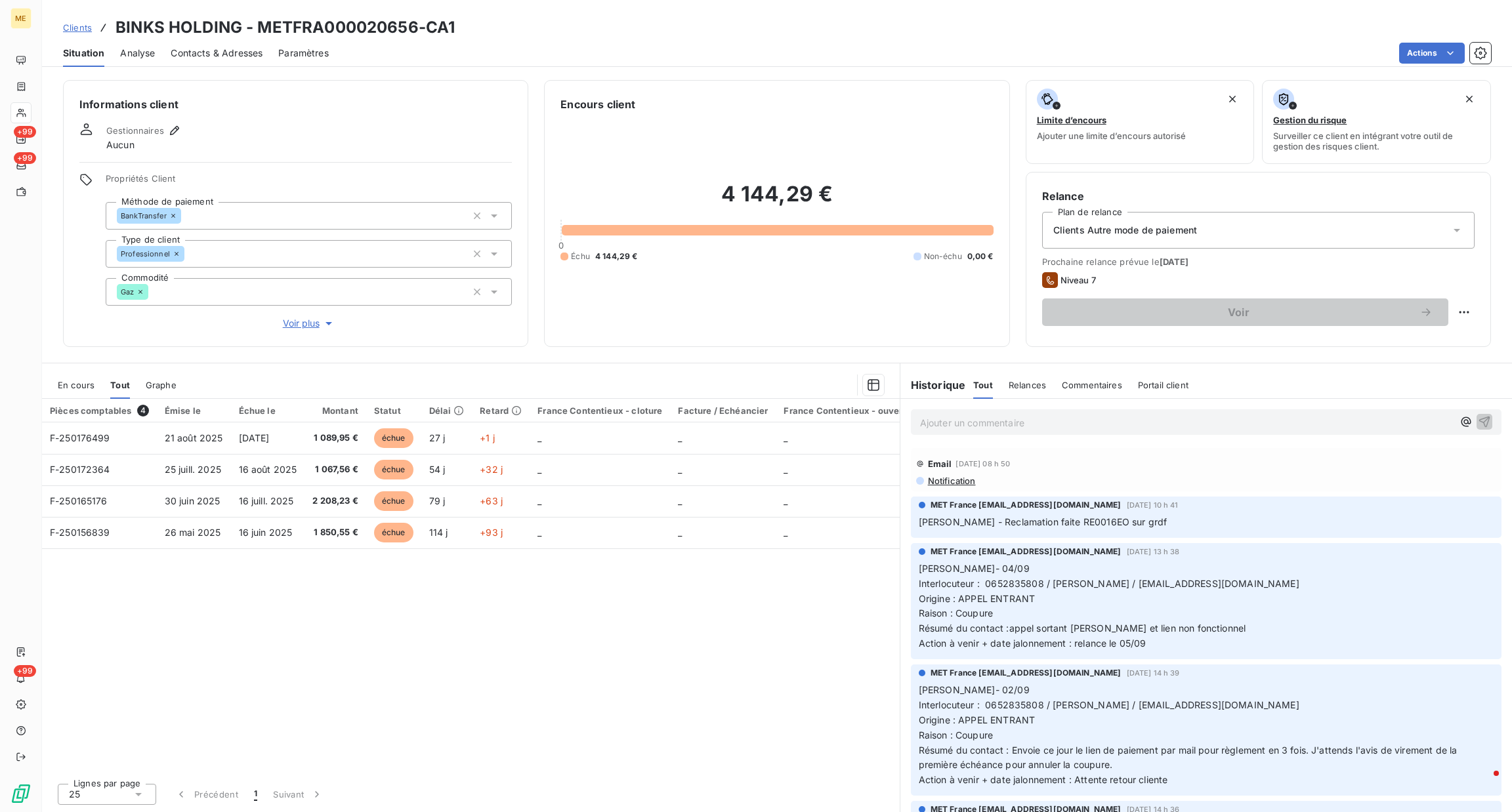
click at [1085, 418] on p "Ajouter un commentaire ﻿" at bounding box center [1186, 423] width 533 height 17
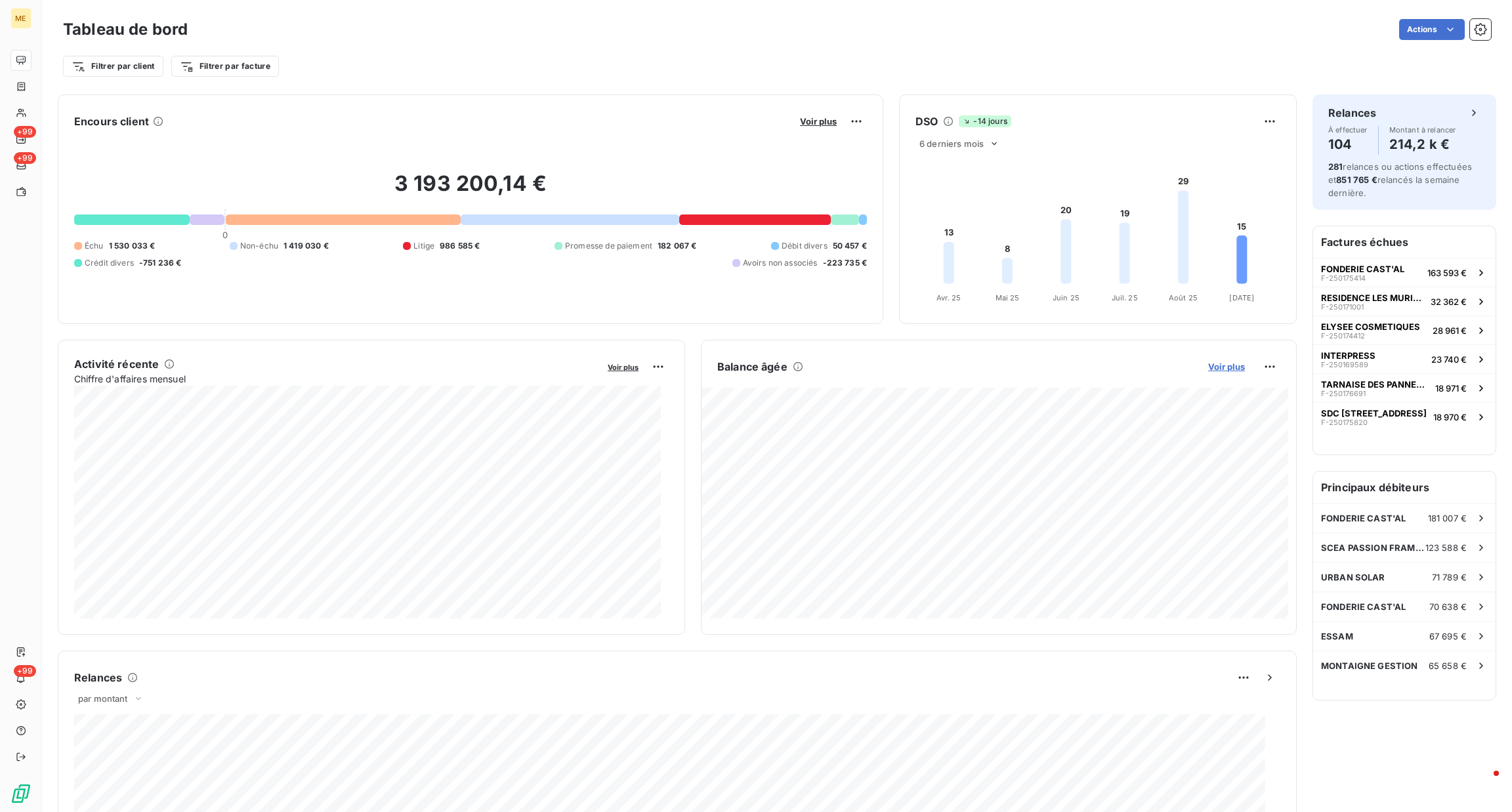
click at [1223, 368] on span "Voir plus" at bounding box center [1226, 367] width 37 height 10
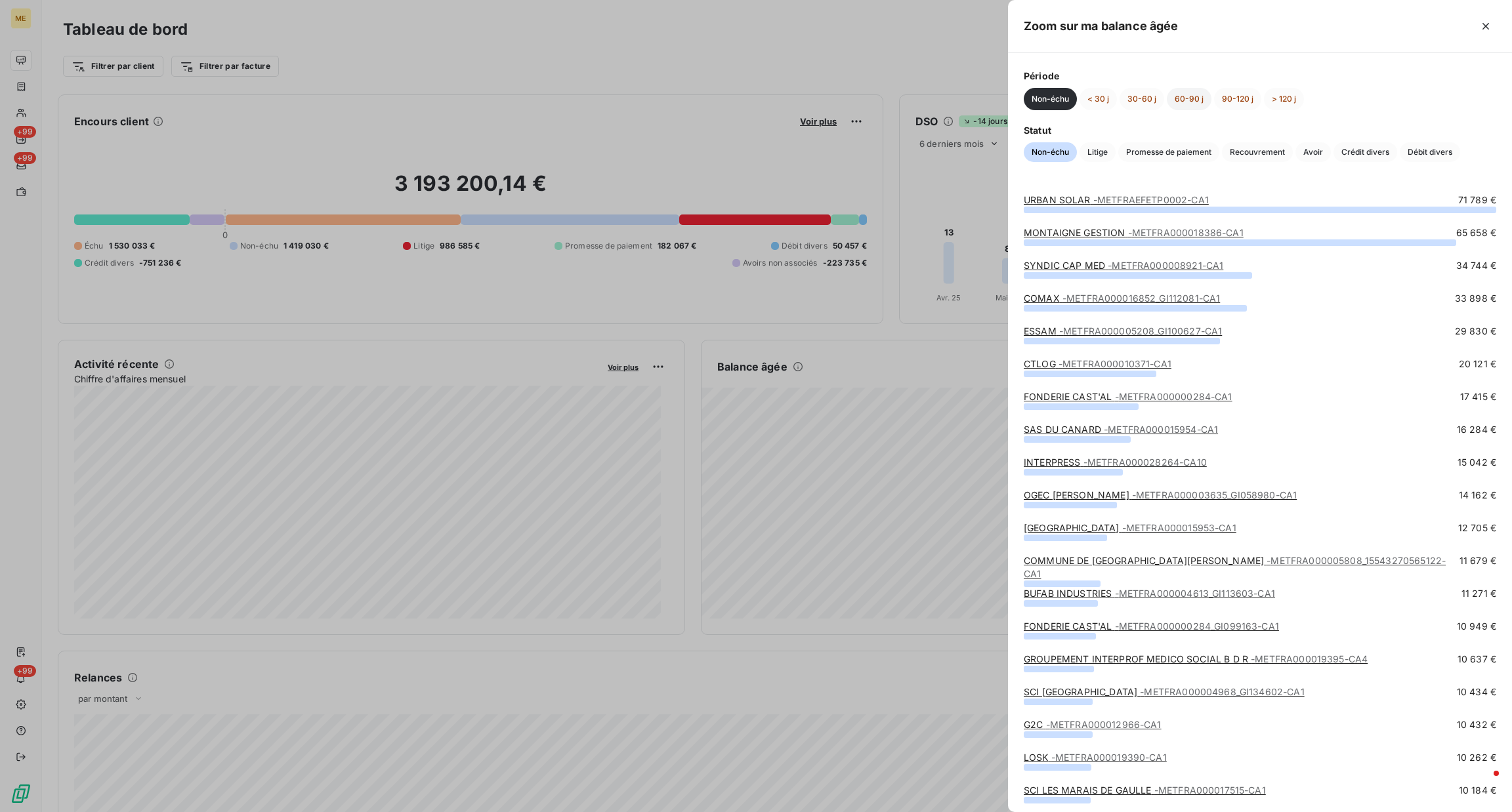
click at [1190, 102] on button "60-90 j" at bounding box center [1189, 99] width 45 height 22
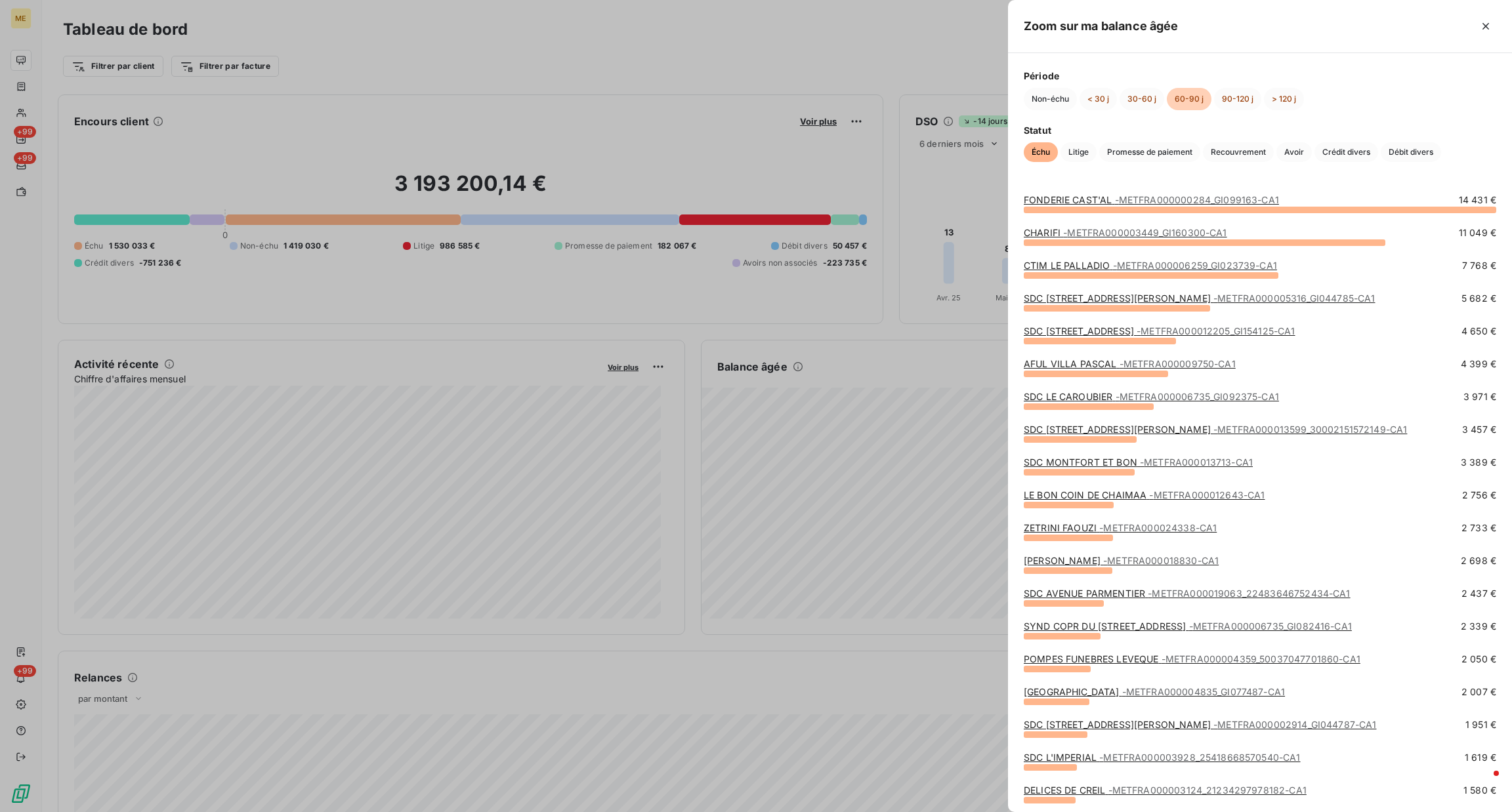
click at [1263, 329] on span "- METFRA000012205_GI154125-CA1" at bounding box center [1215, 331] width 158 height 11
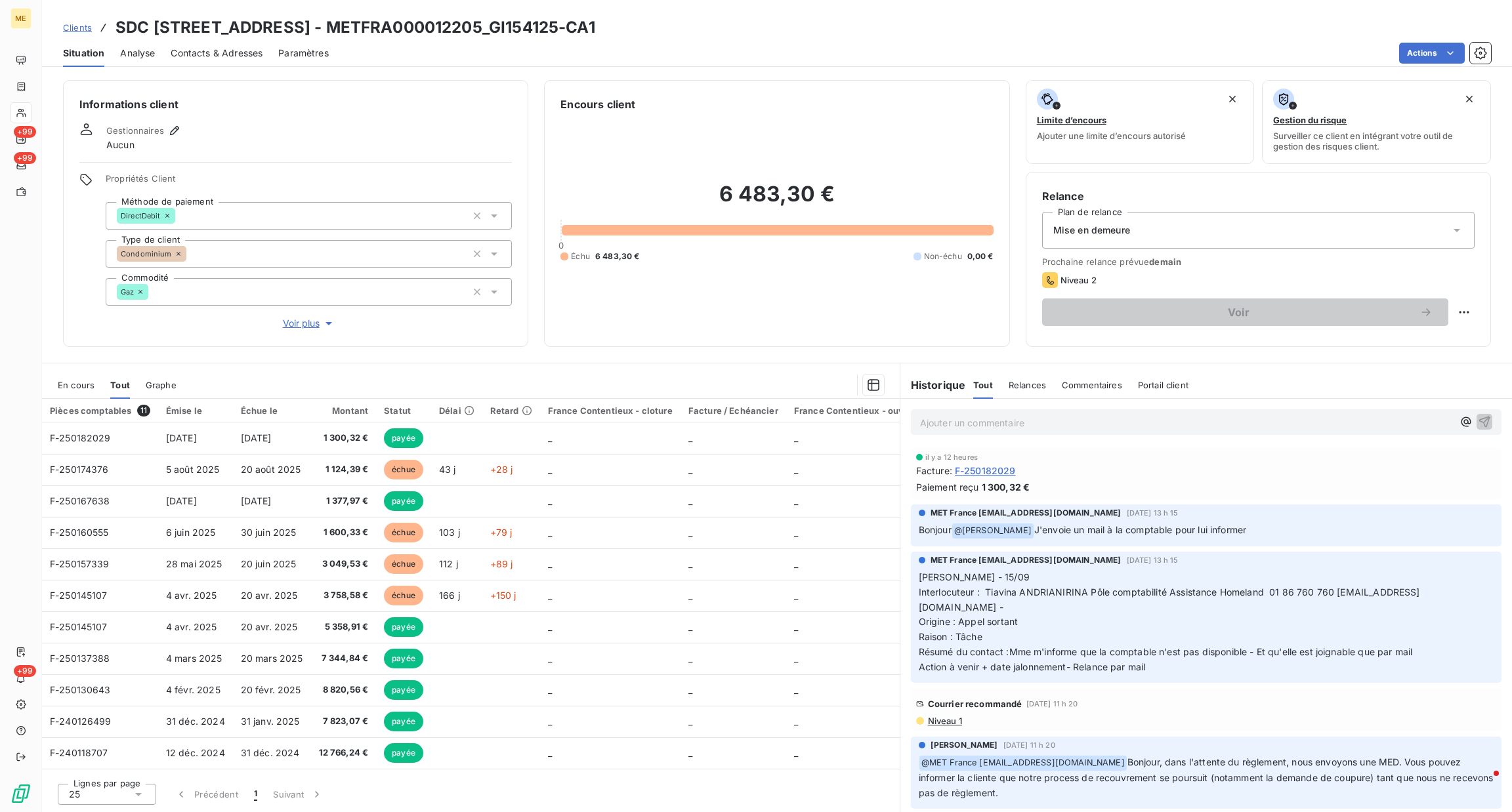
click at [298, 327] on span "Voir plus" at bounding box center [309, 323] width 52 height 13
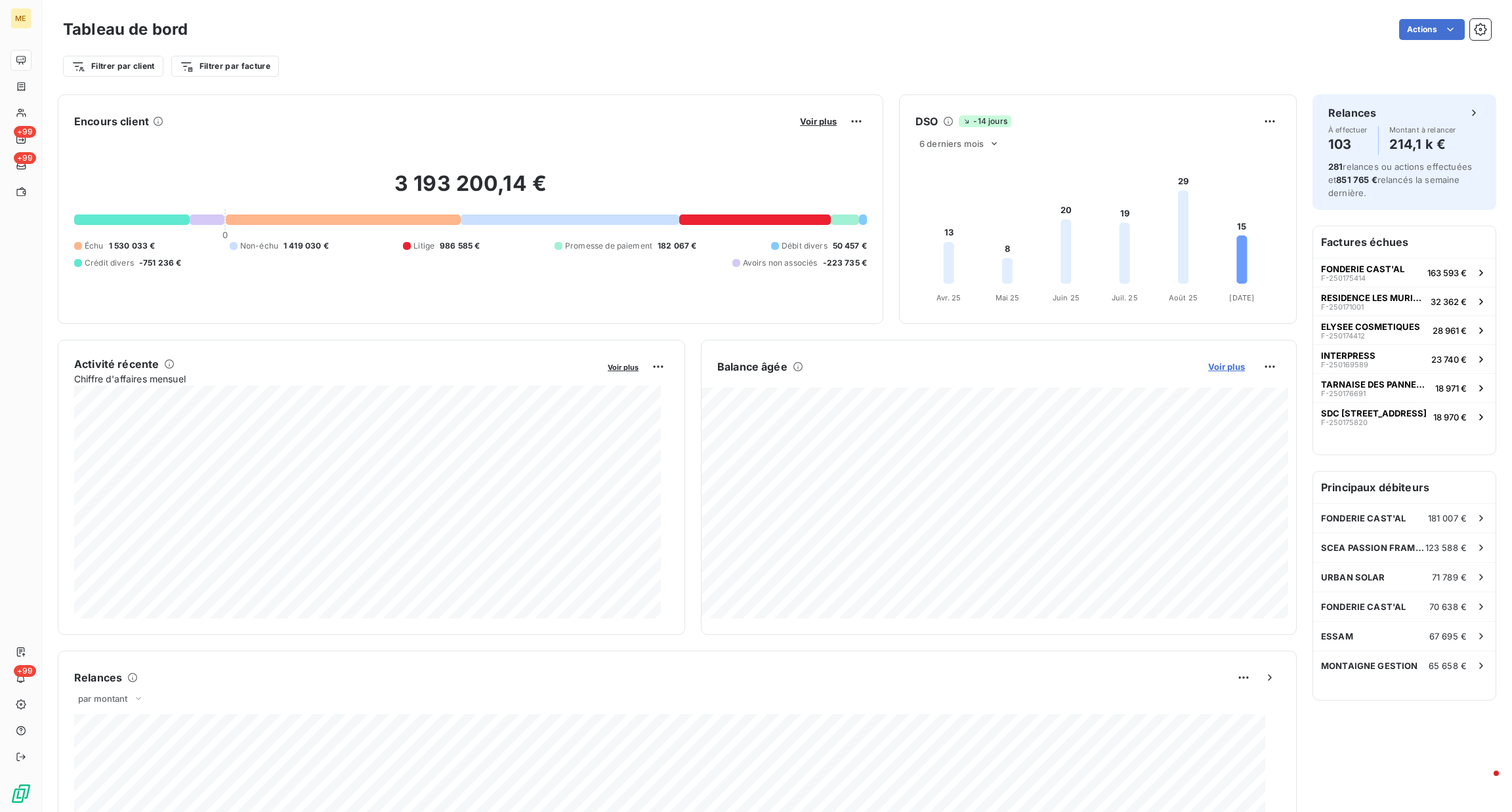
click at [1223, 367] on span "Voir plus" at bounding box center [1226, 367] width 37 height 10
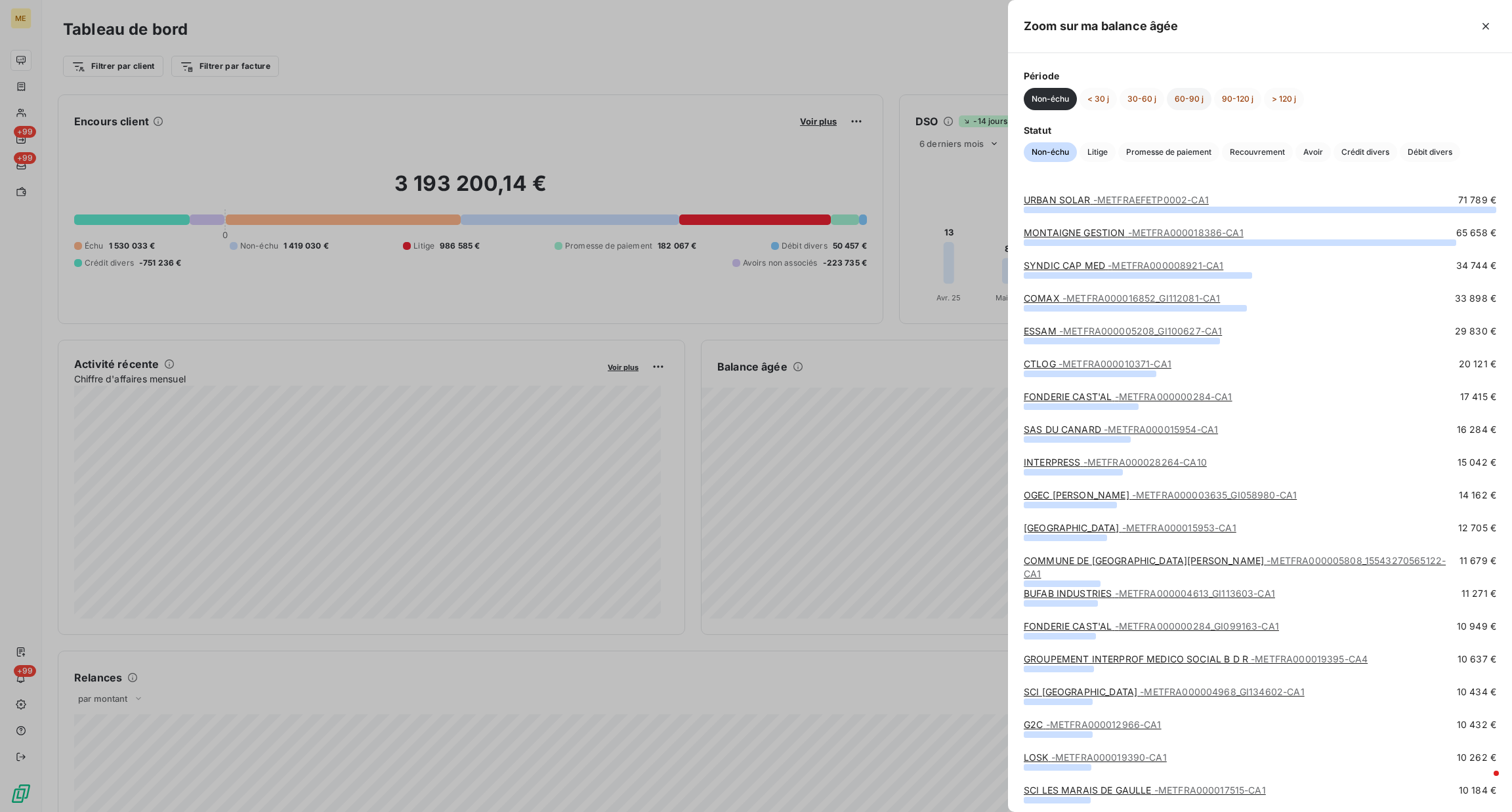
click at [1176, 96] on button "60-90 j" at bounding box center [1189, 99] width 45 height 22
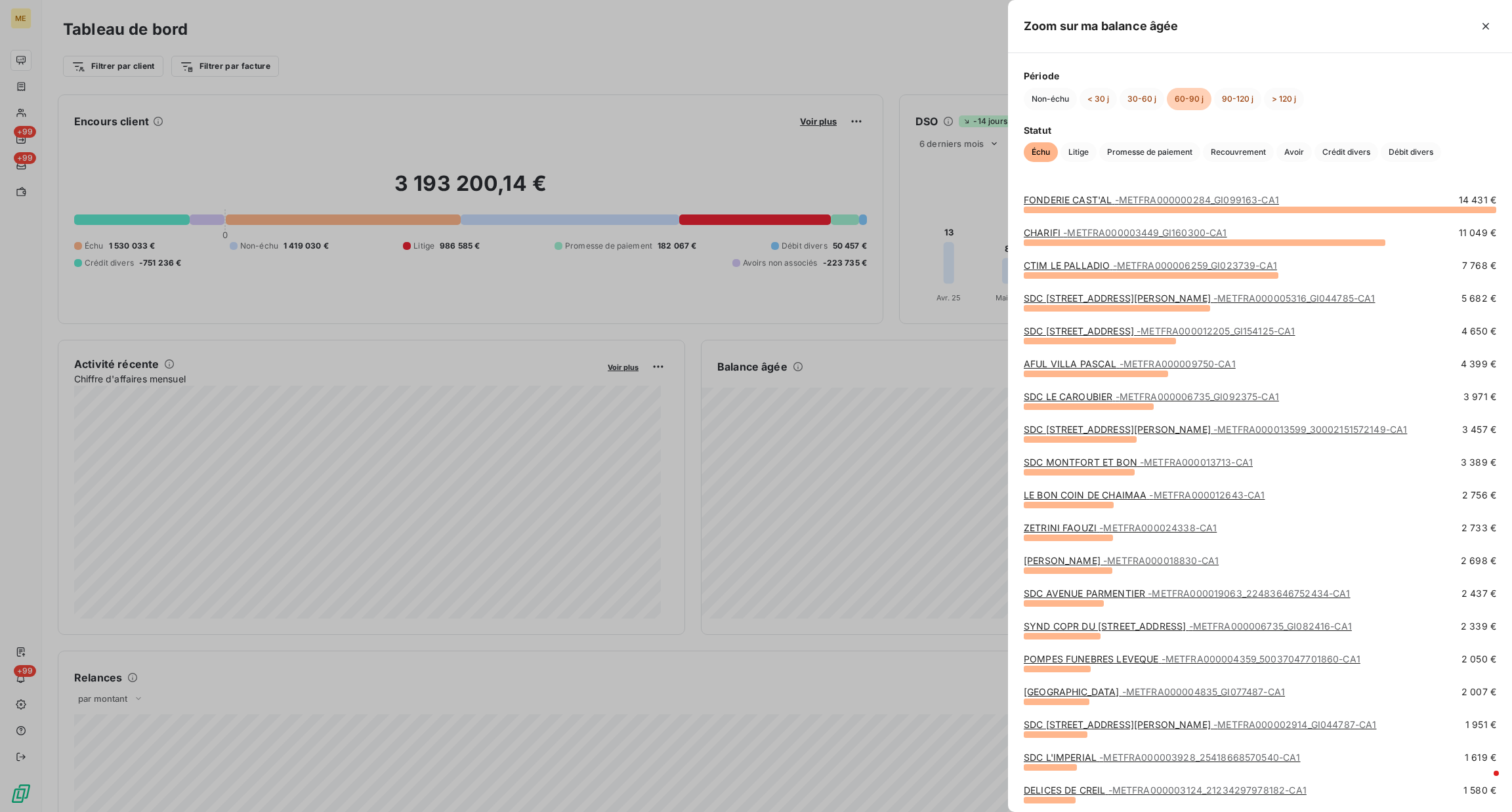
click at [1213, 423] on span "- METFRA000013599_30002151572149-CA1" at bounding box center [1310, 429] width 194 height 11
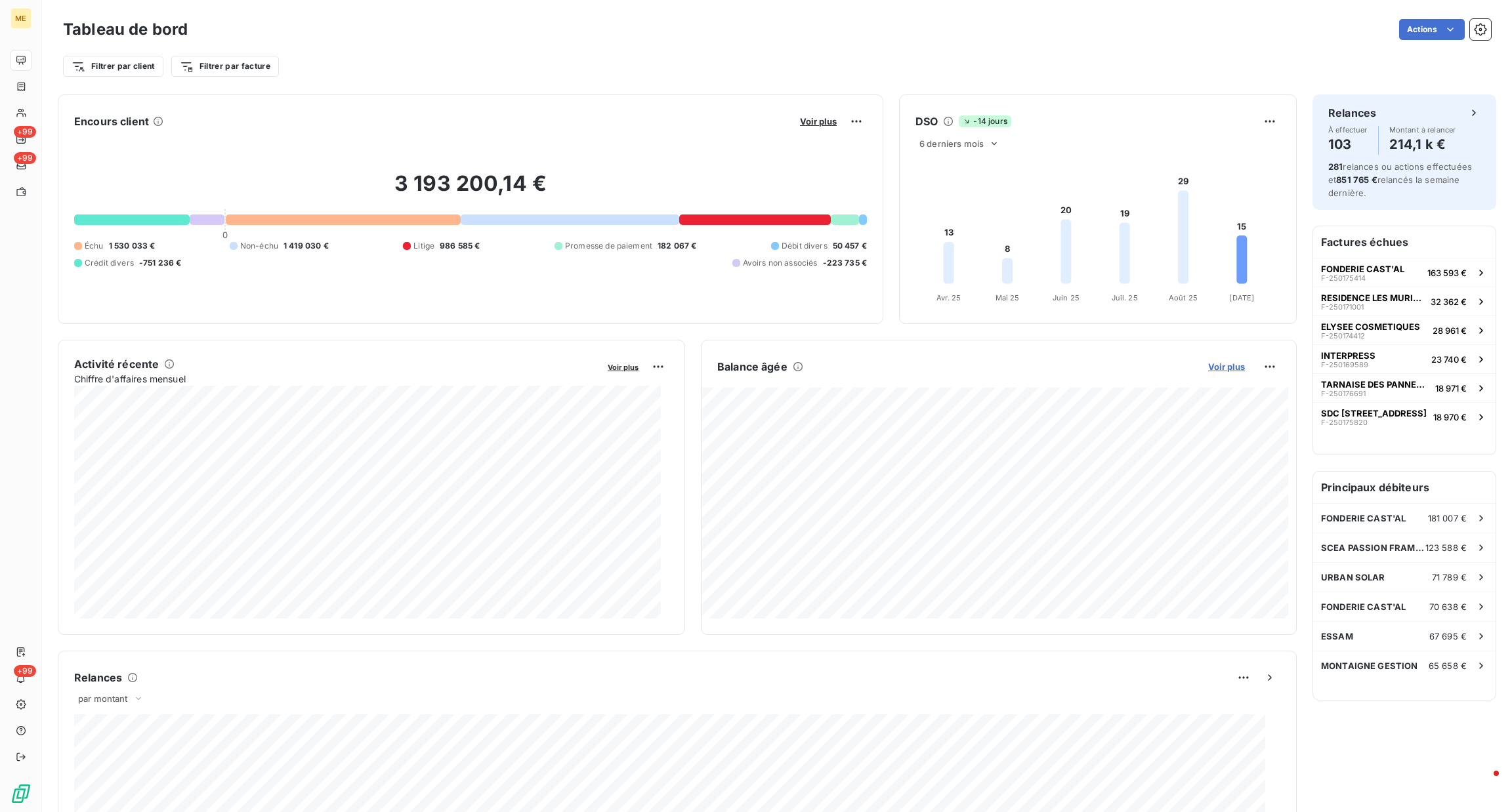
click at [1217, 367] on span "Voir plus" at bounding box center [1226, 367] width 37 height 10
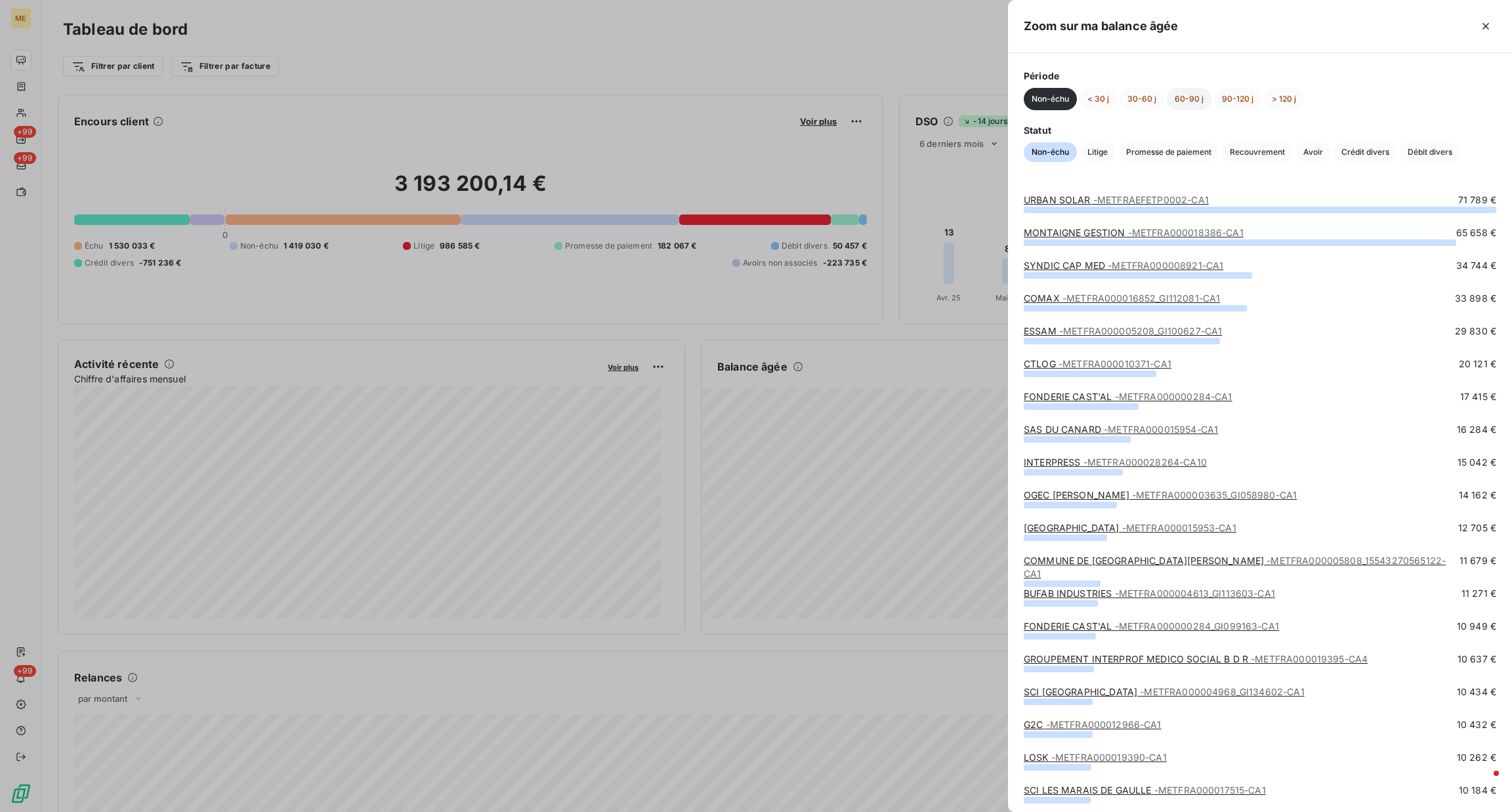
click at [1200, 100] on button "60-90 j" at bounding box center [1189, 99] width 45 height 22
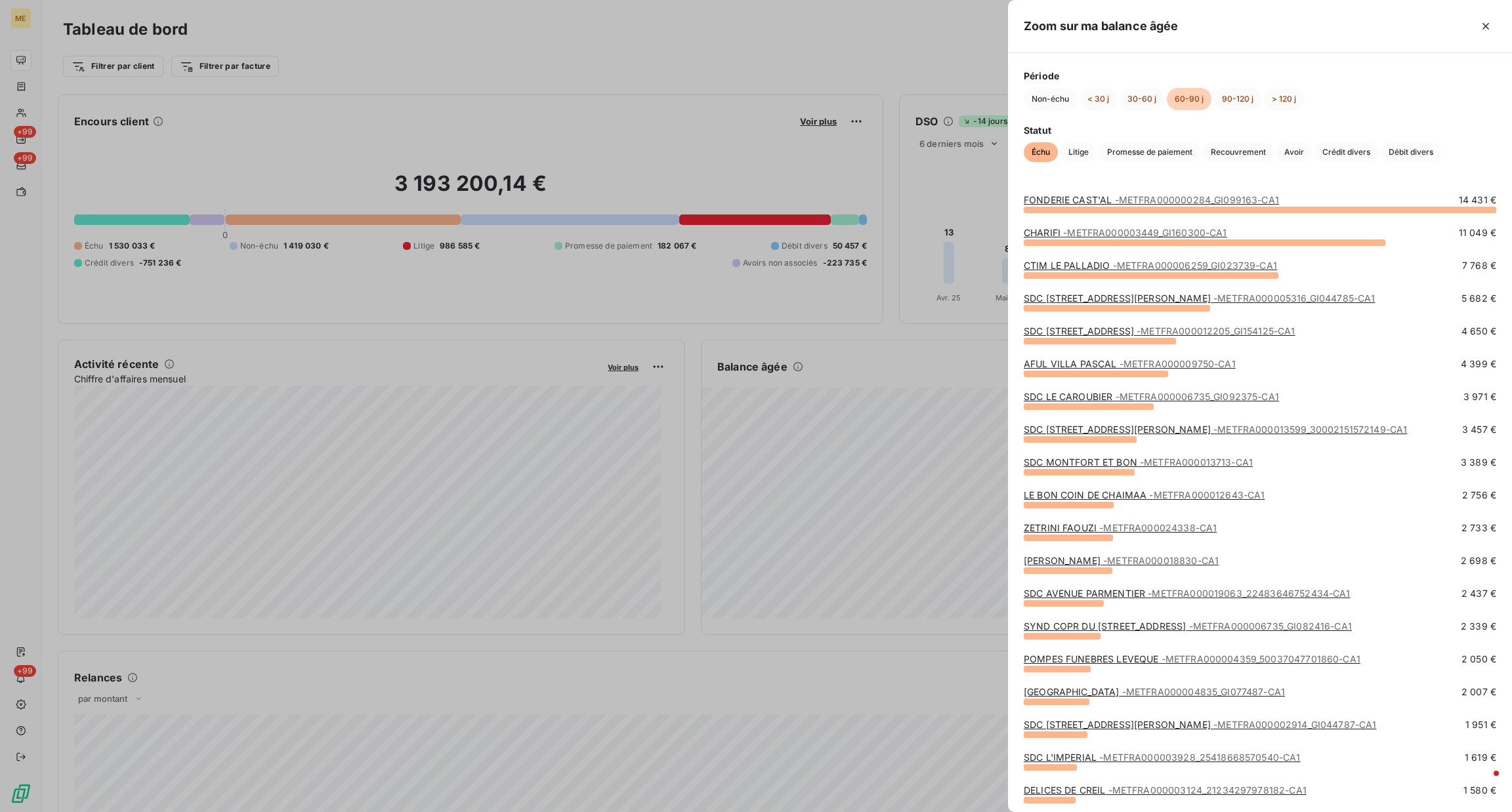
click at [1200, 464] on span "- METFRA000013713-CA1" at bounding box center [1196, 462] width 113 height 11
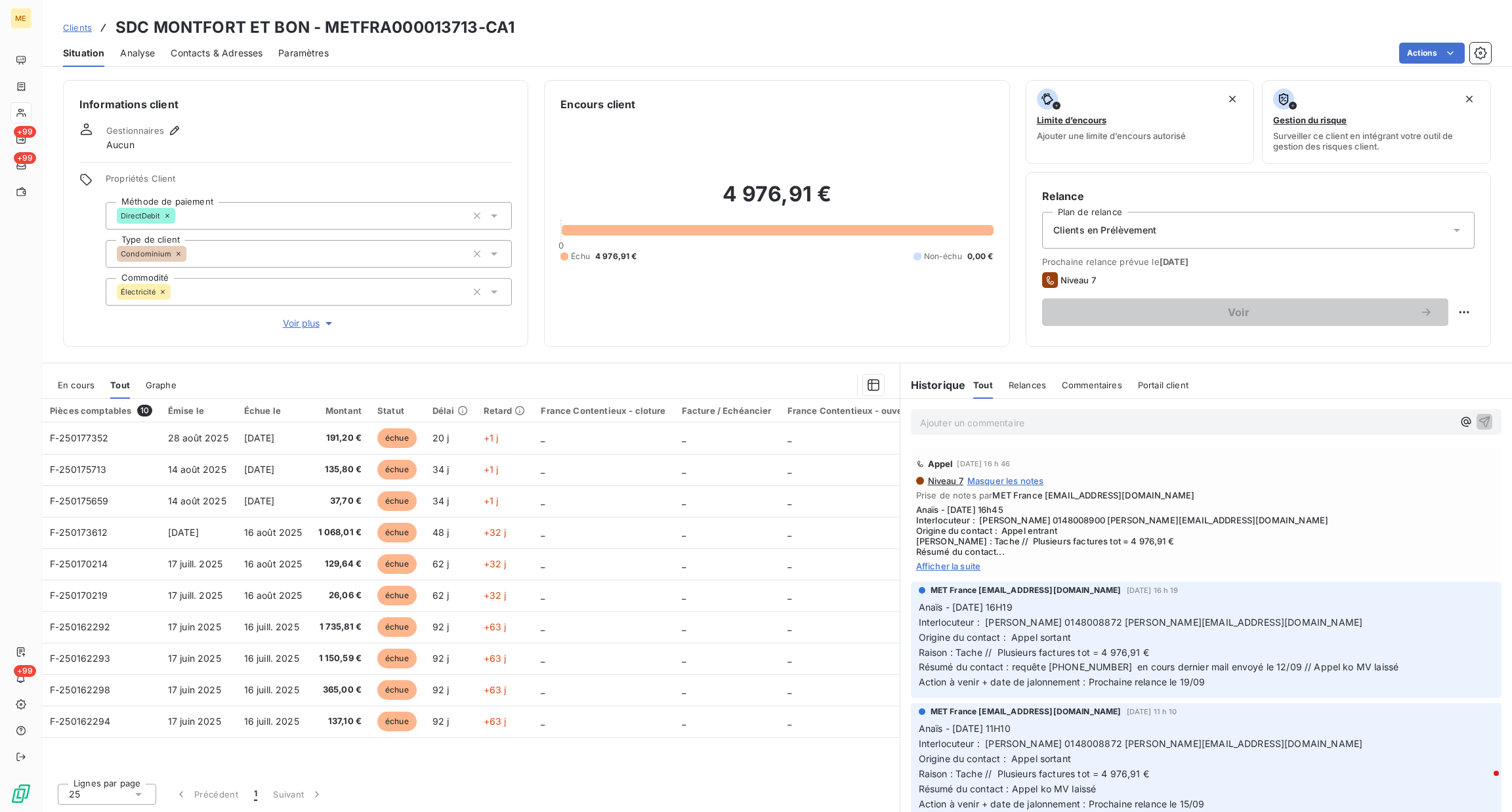
click at [294, 321] on span "Voir plus" at bounding box center [309, 323] width 52 height 13
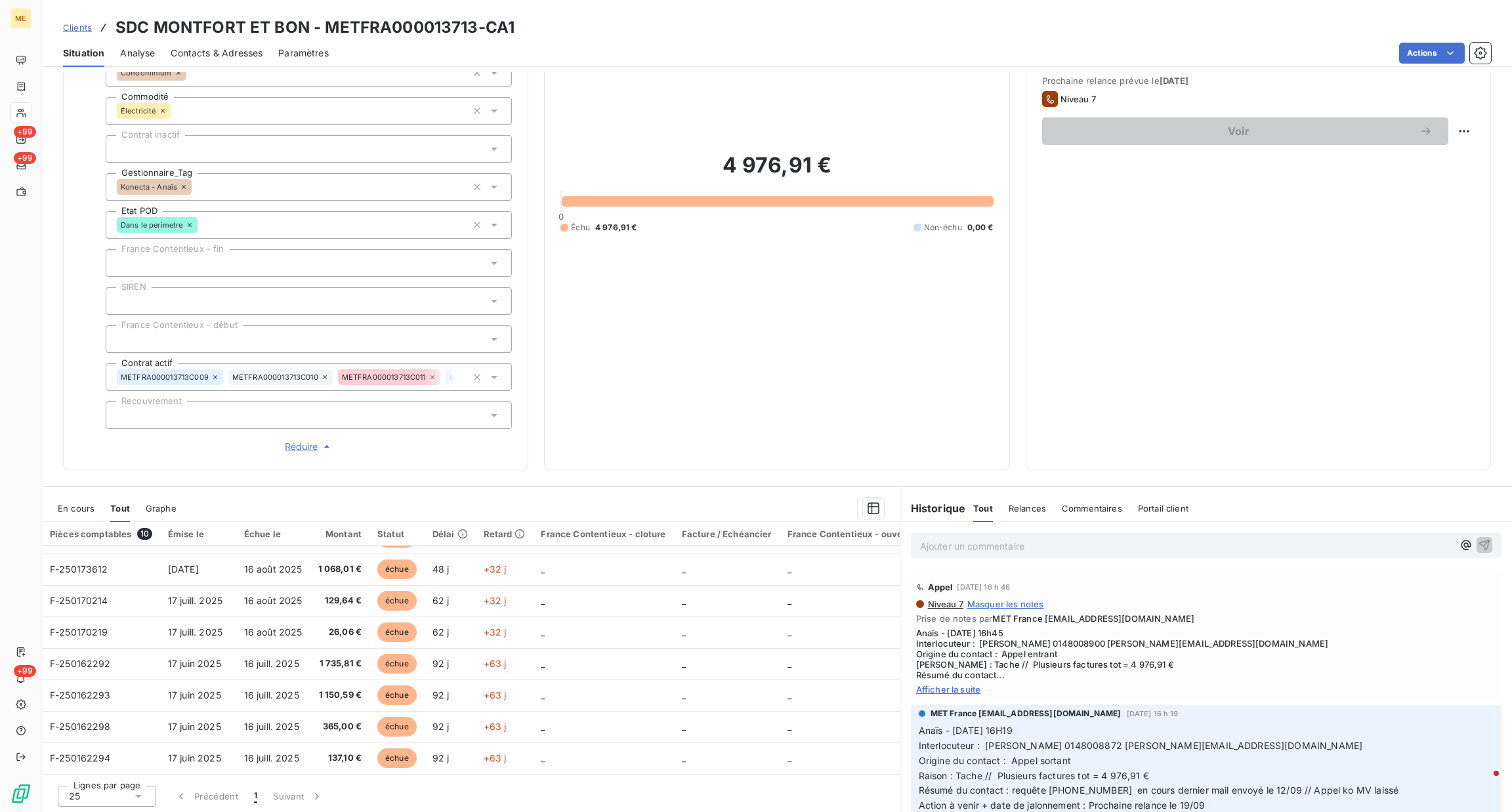
click at [950, 686] on span "Afficher la suite" at bounding box center [1205, 689] width 580 height 10
click at [1163, 533] on div "Ajouter un commentaire ﻿" at bounding box center [1205, 546] width 591 height 26
click at [1164, 547] on p "Ajouter un commentaire ﻿" at bounding box center [1186, 547] width 533 height 17
click at [1218, 547] on p "﻿ @ MET [GEOGRAPHIC_DATA] [EMAIL_ADDRESS][DOMAIN_NAME] ﻿ ﻿ @ [PERSON_NAME] ﻿ ﻿" at bounding box center [1186, 546] width 533 height 16
click at [1234, 549] on p "﻿ @ MET [GEOGRAPHIC_DATA] [EMAIL_ADDRESS][DOMAIN_NAME] ﻿ ﻿ @ [PERSON_NAME] ﻿ ﻿" at bounding box center [1186, 546] width 533 height 16
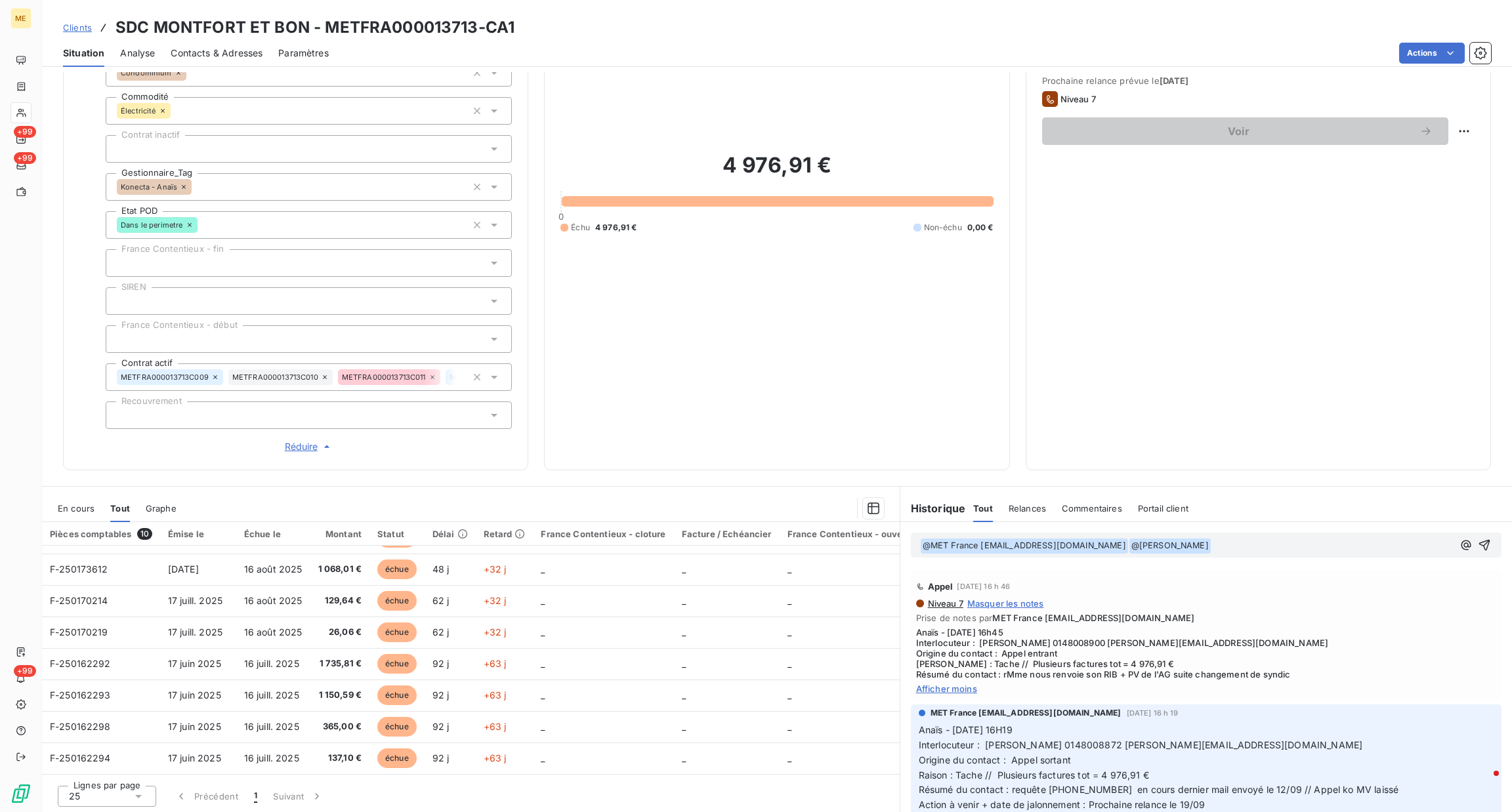
click at [1248, 547] on p "﻿ @ MET [GEOGRAPHIC_DATA] [EMAIL_ADDRESS][DOMAIN_NAME] ﻿ ﻿ @ [PERSON_NAME] ﻿ ﻿" at bounding box center [1186, 546] width 533 height 16
